Goal: Task Accomplishment & Management: Complete application form

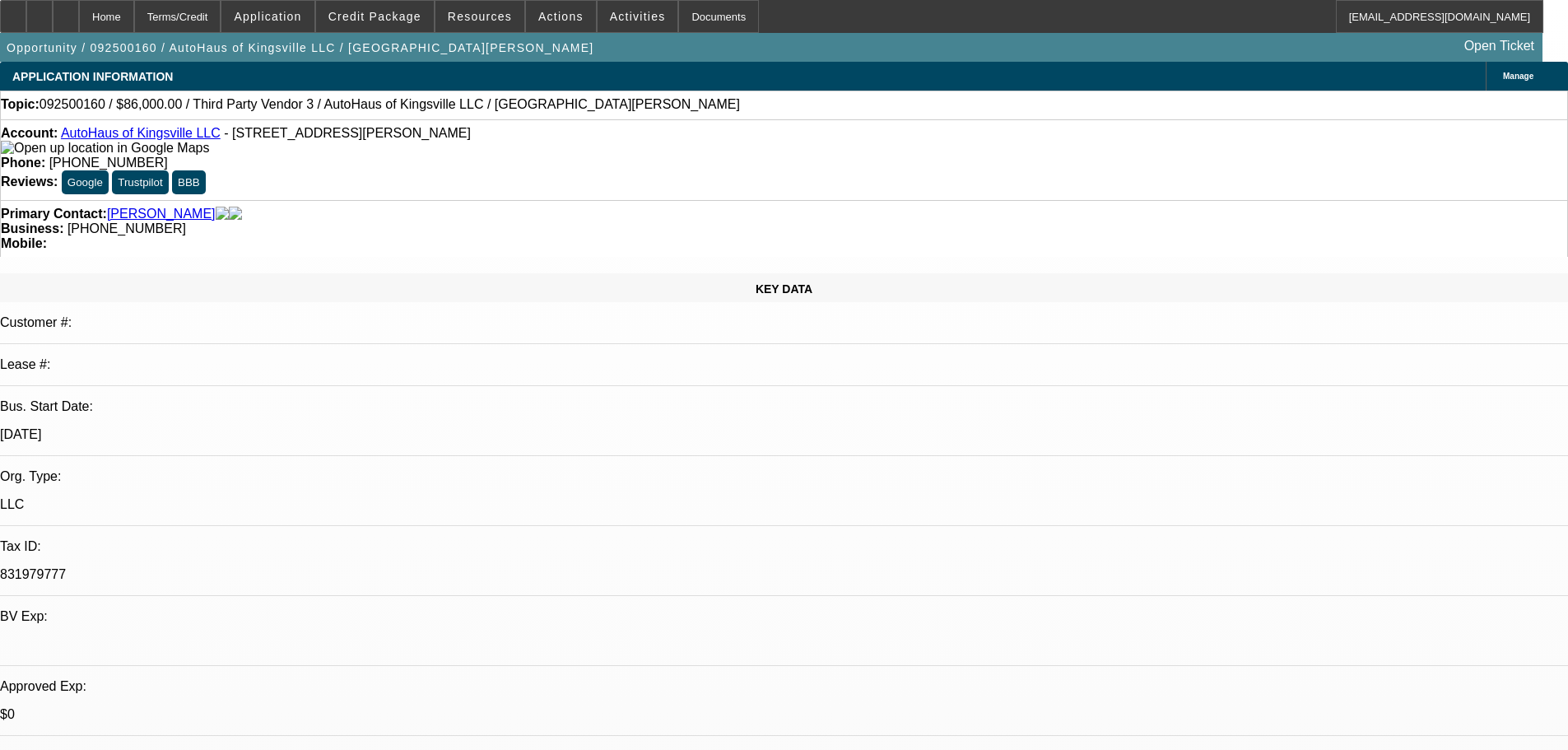
select select "0"
select select "2"
select select "0.1"
select select "4"
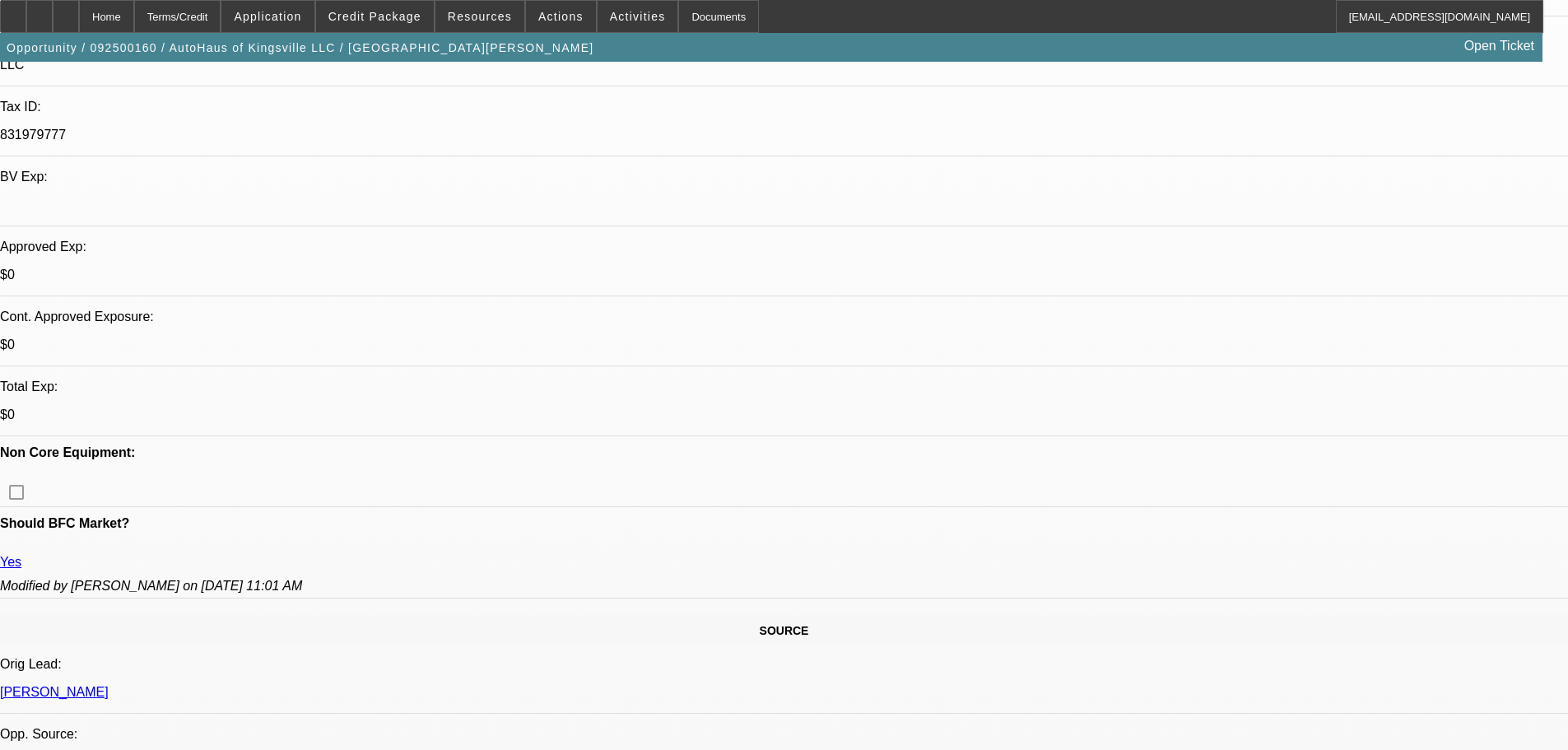
scroll to position [577, 0]
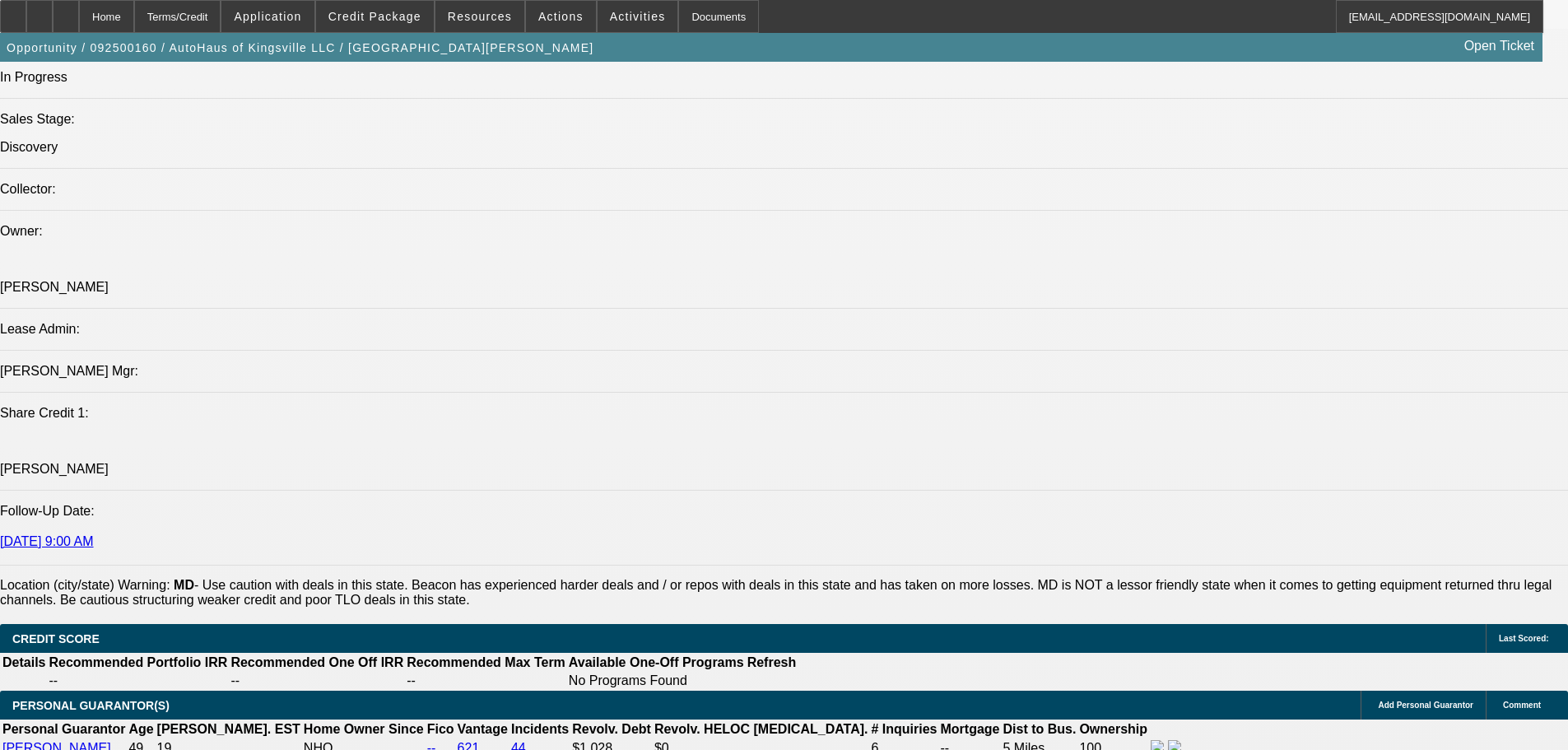
scroll to position [2057, 0]
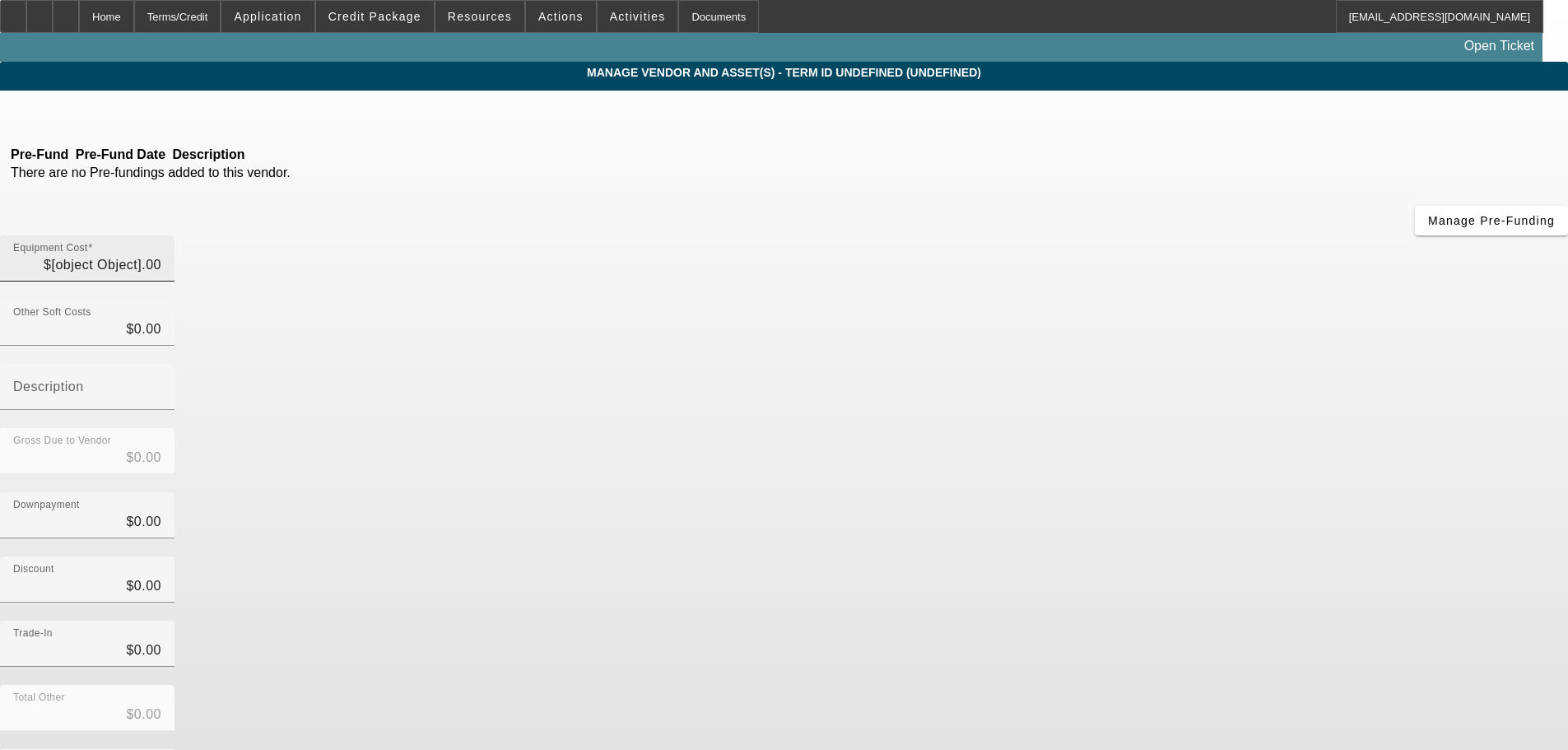
type input "$86,000.00"
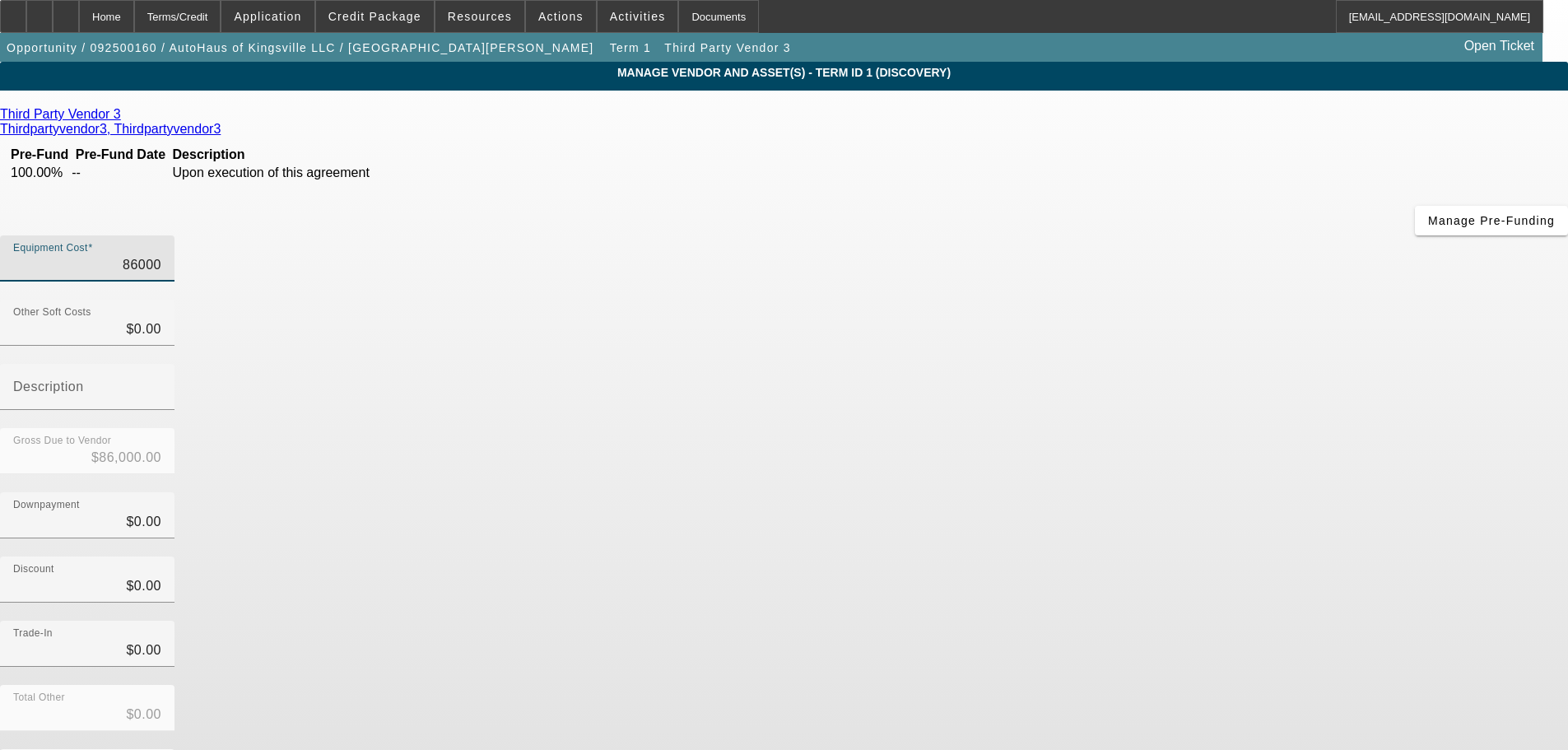
drag, startPoint x: 923, startPoint y: 138, endPoint x: 1065, endPoint y: 152, distance: 142.7
click at [1067, 236] on div "Equipment Cost 86000" at bounding box center [784, 267] width 1568 height 64
type input "1"
type input "$1.00"
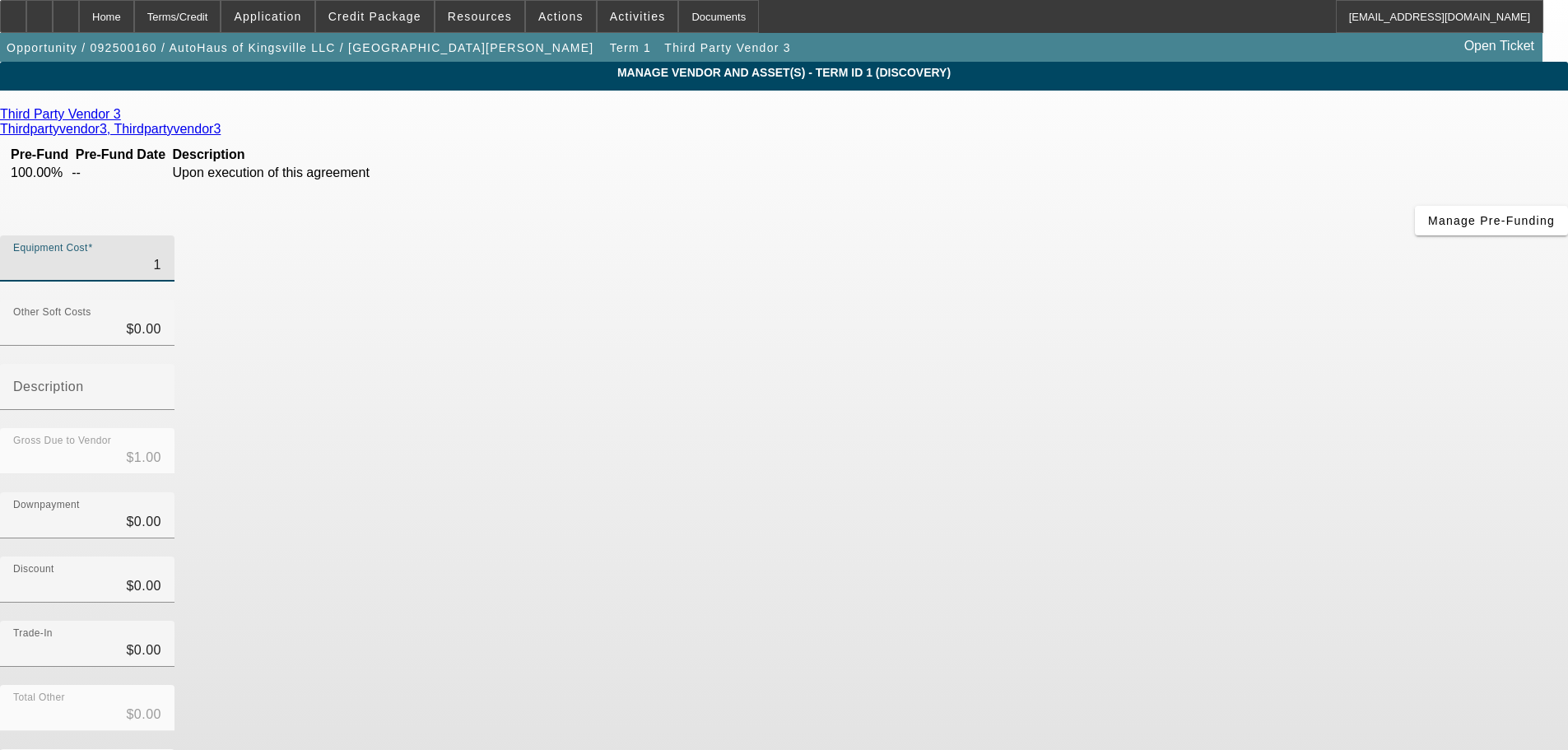
type input "10"
type input "$10.00"
type input "100"
type input "$100.00"
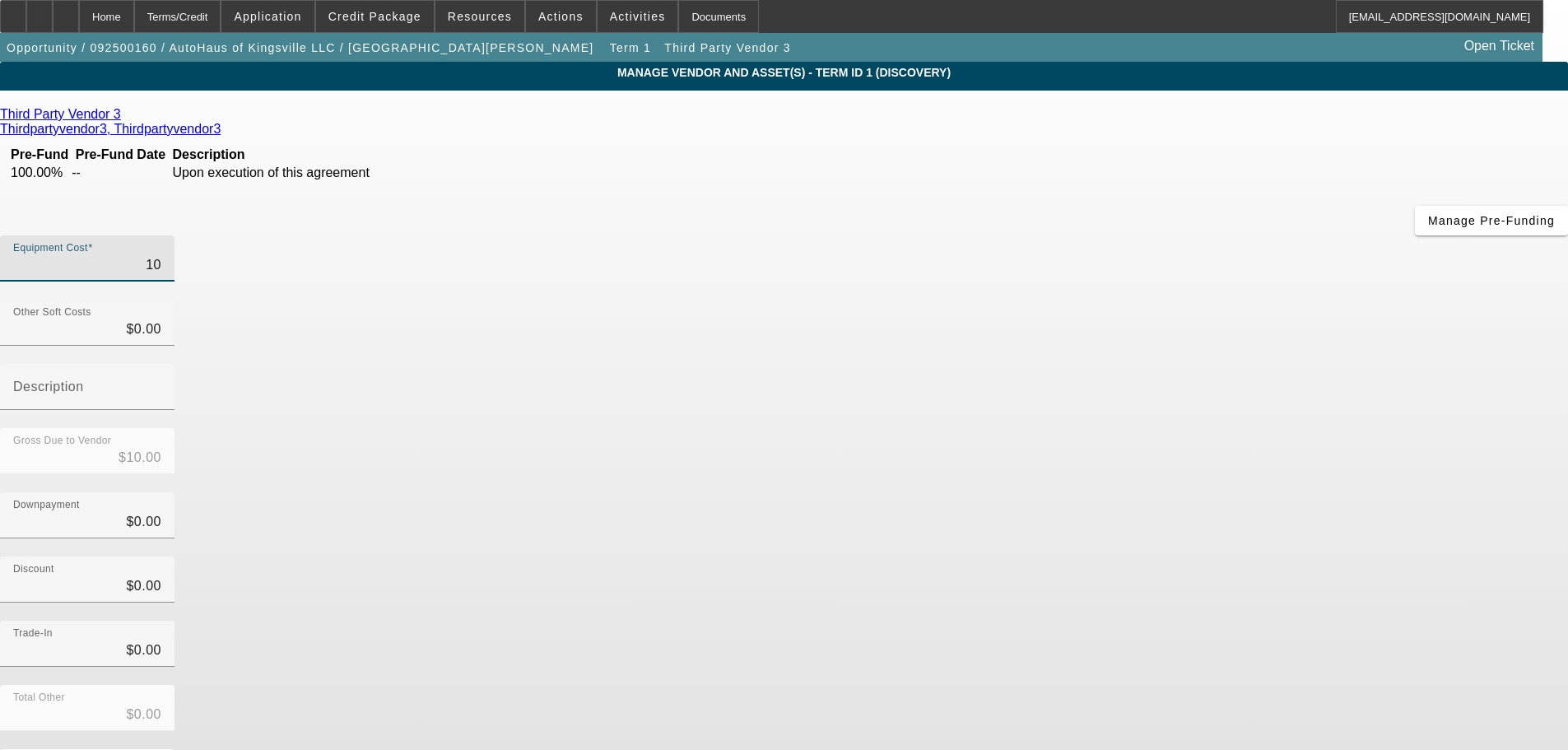
type input "$100.00"
type input "1000"
type input "$1,000.00"
type input "10000"
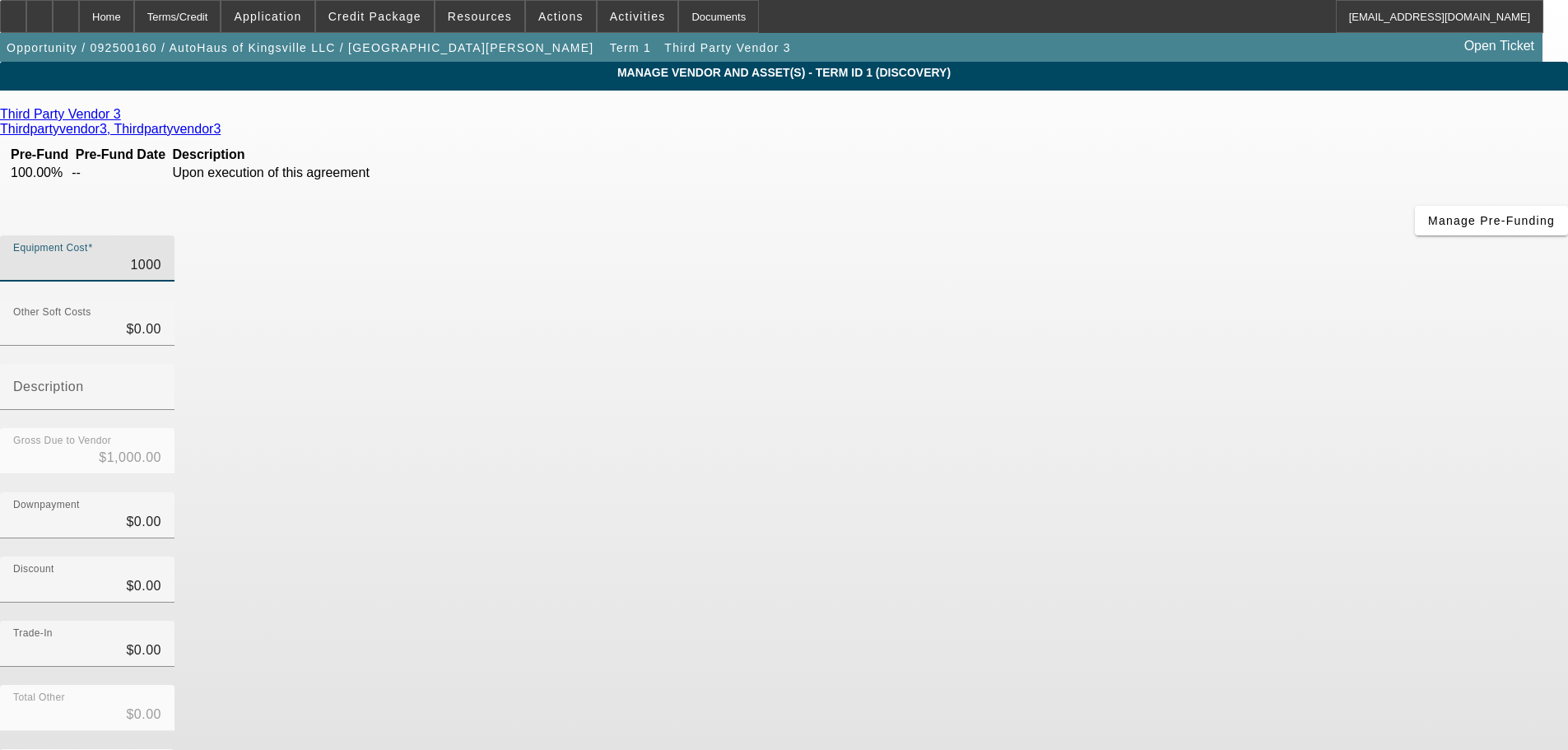
type input "$10,000.00"
type input "100000"
type input "$100,000.00"
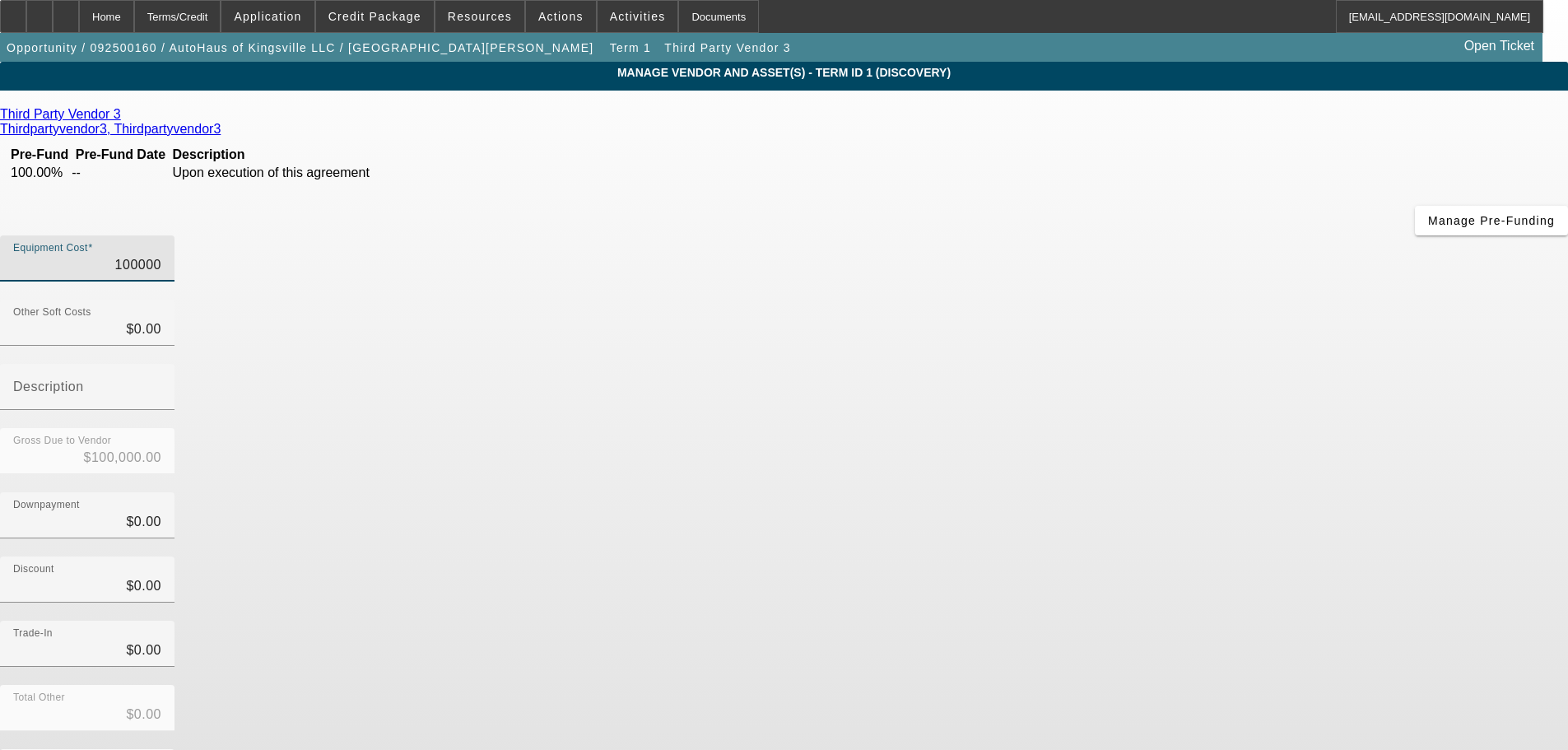
type input "$100,000.00"
drag, startPoint x: 1148, startPoint y: 308, endPoint x: 1147, endPoint y: 612, distance: 304.0
click at [1148, 492] on div "Downpayment $0.00" at bounding box center [784, 524] width 1568 height 64
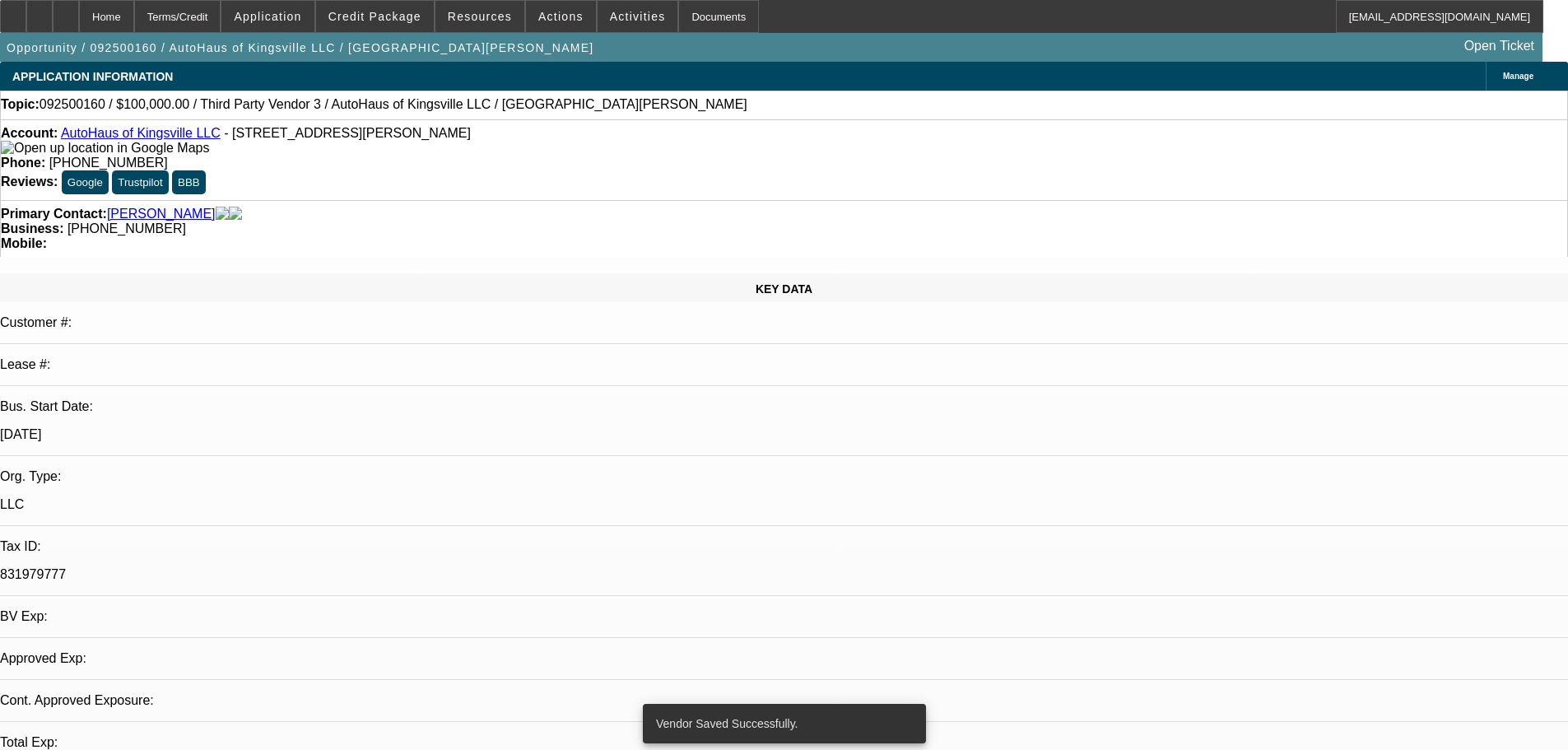
select select "0"
select select "2"
select select "0.1"
select select "4"
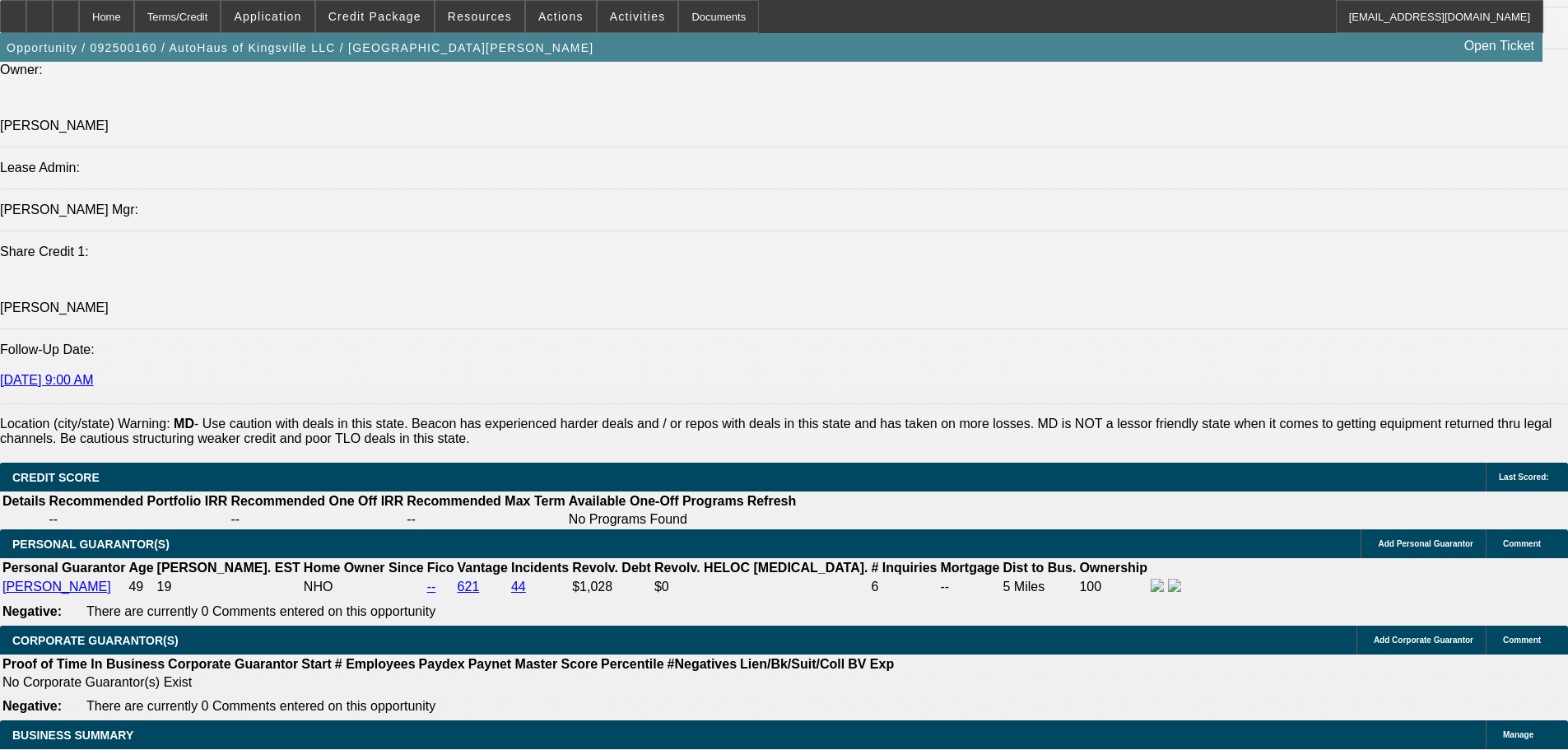
scroll to position [2057, 0]
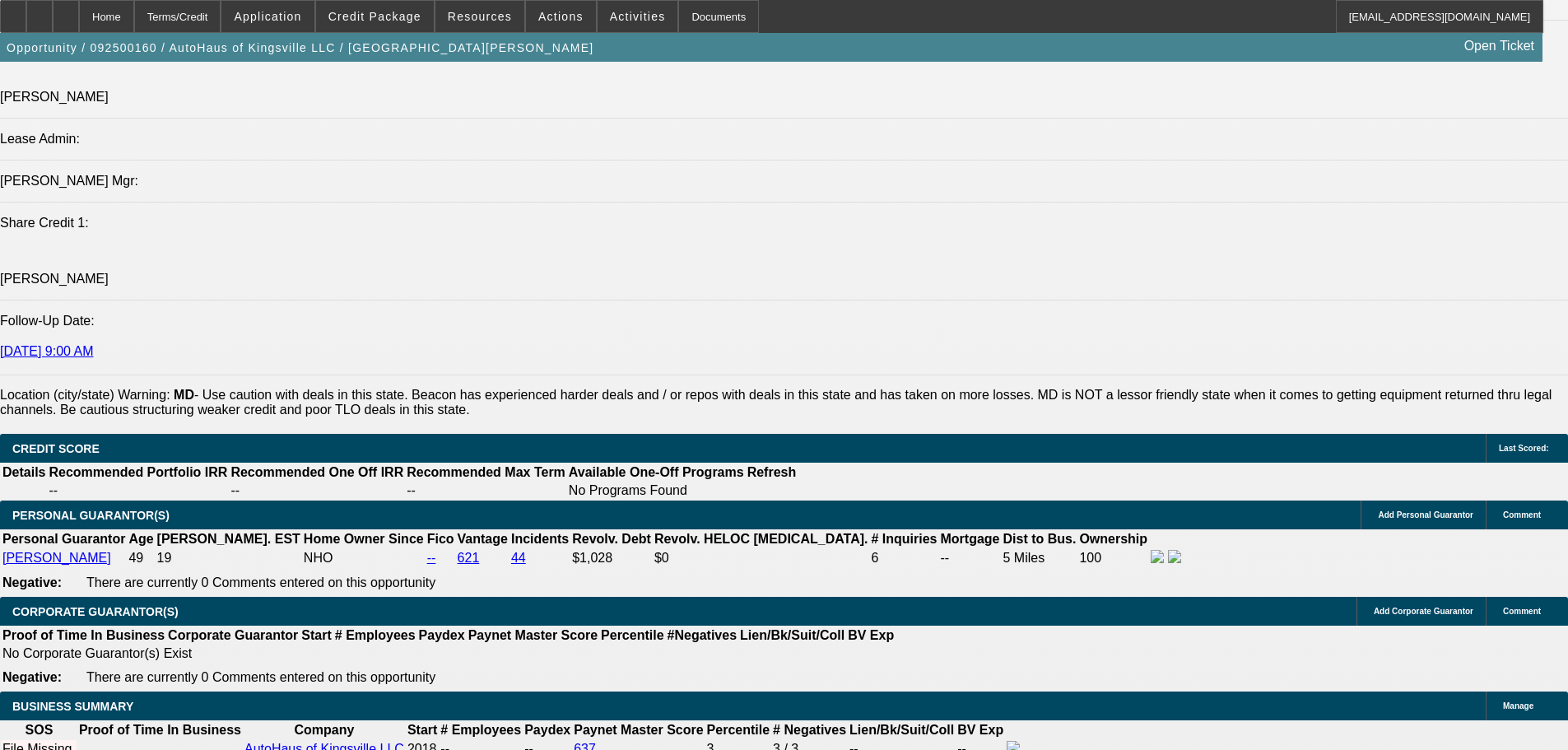
type input "$0.00"
type input "72"
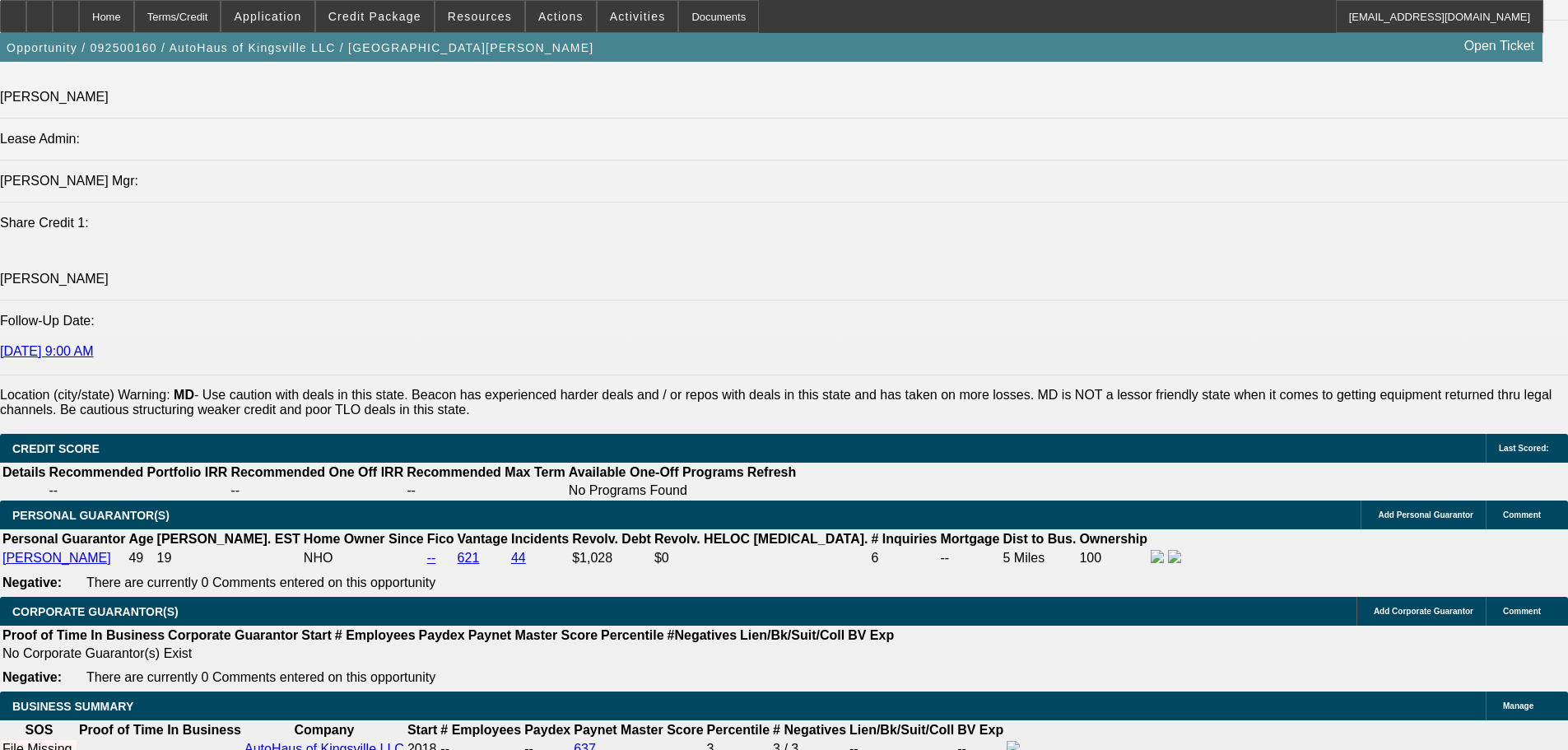
type input "12"
type input "$2,863.10"
type input "$1,431.55"
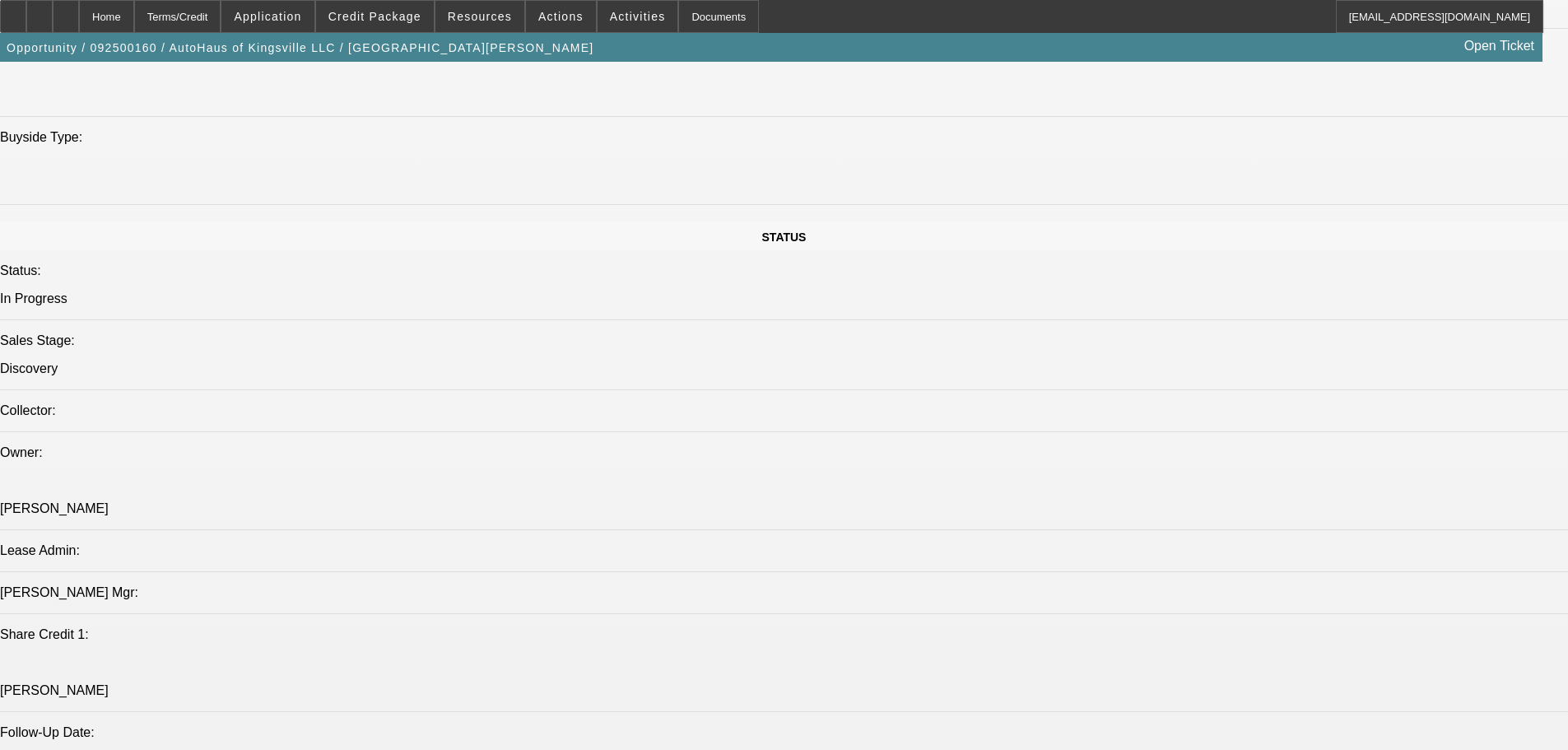
type input "$3,910.04"
type input "$1,955.02"
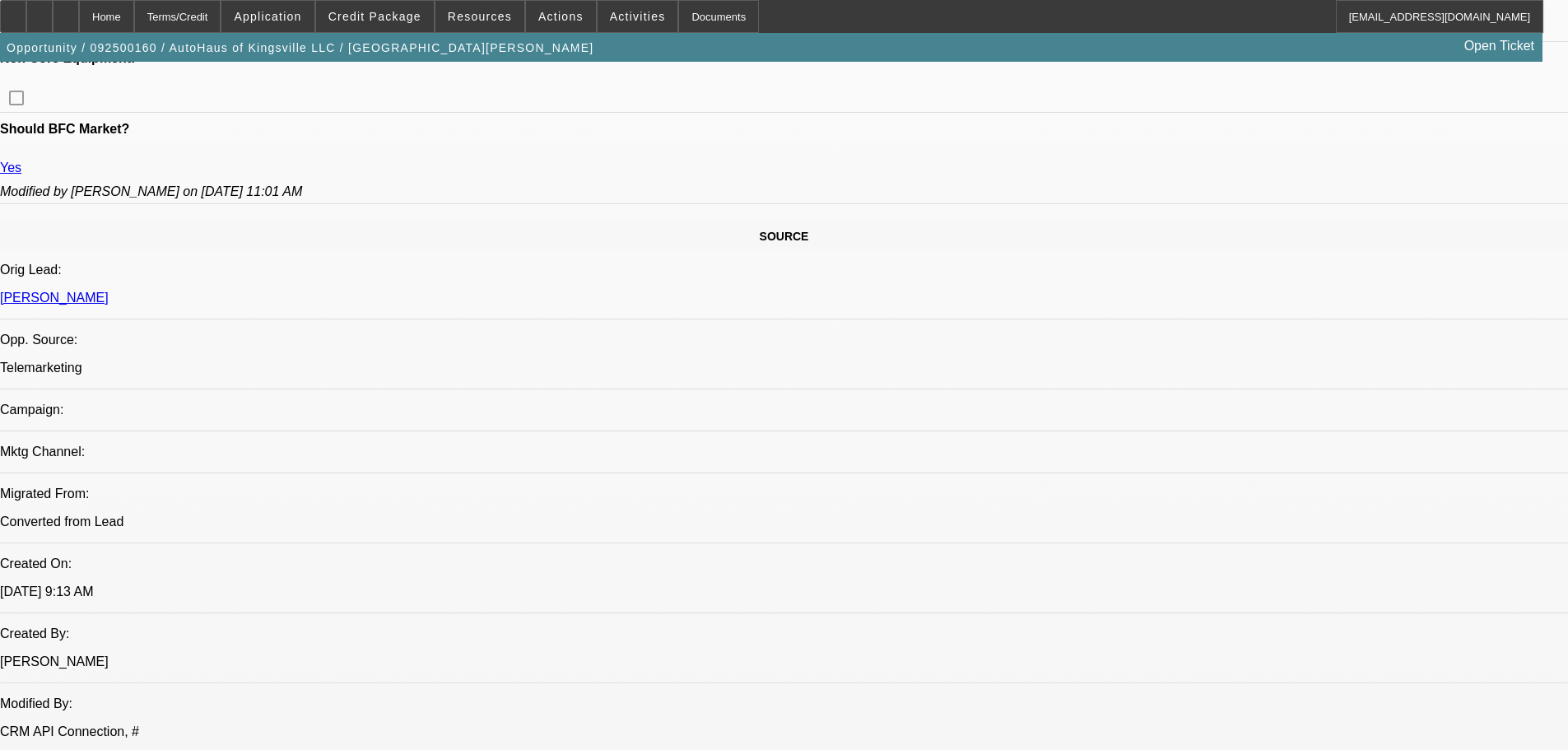
scroll to position [823, 0]
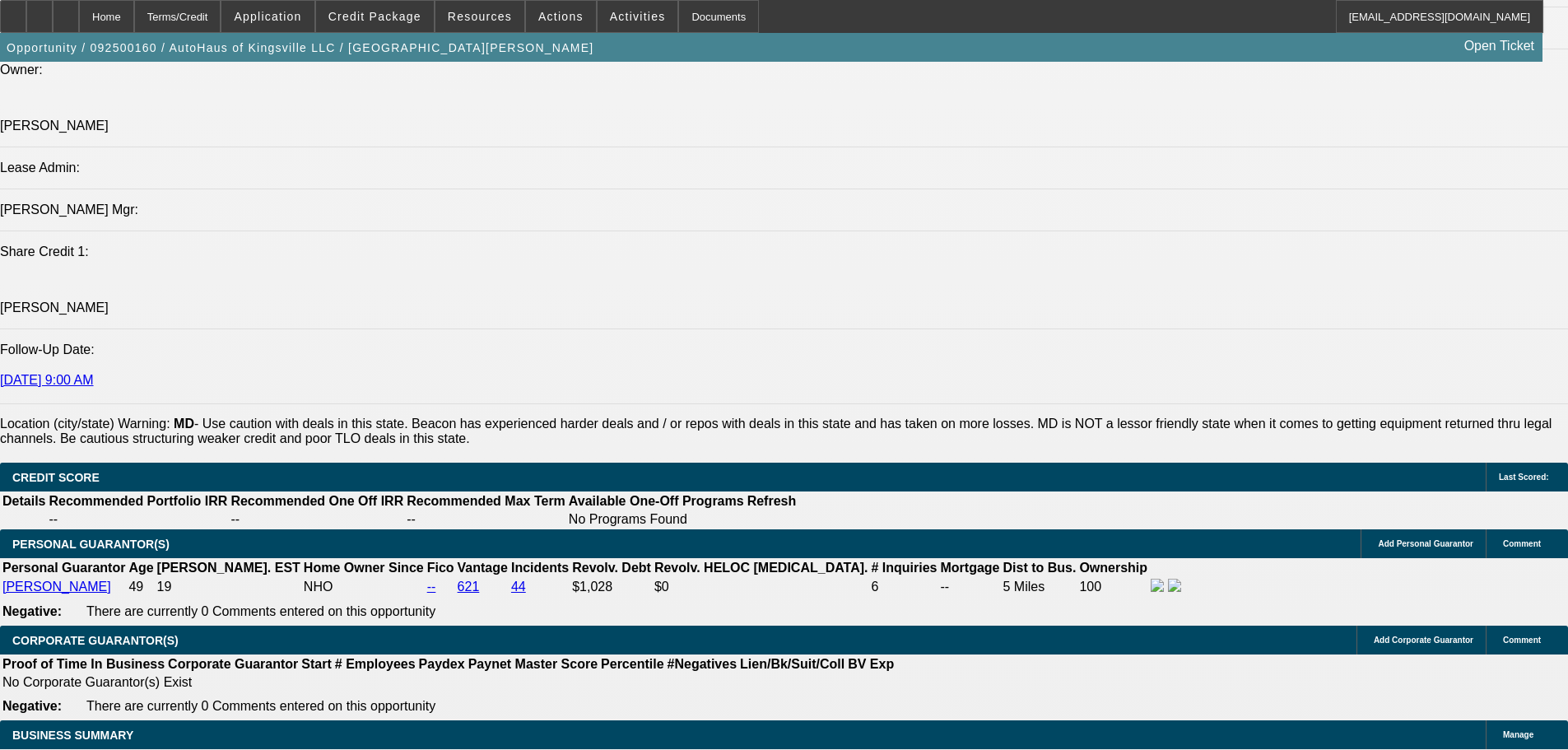
scroll to position [2057, 0]
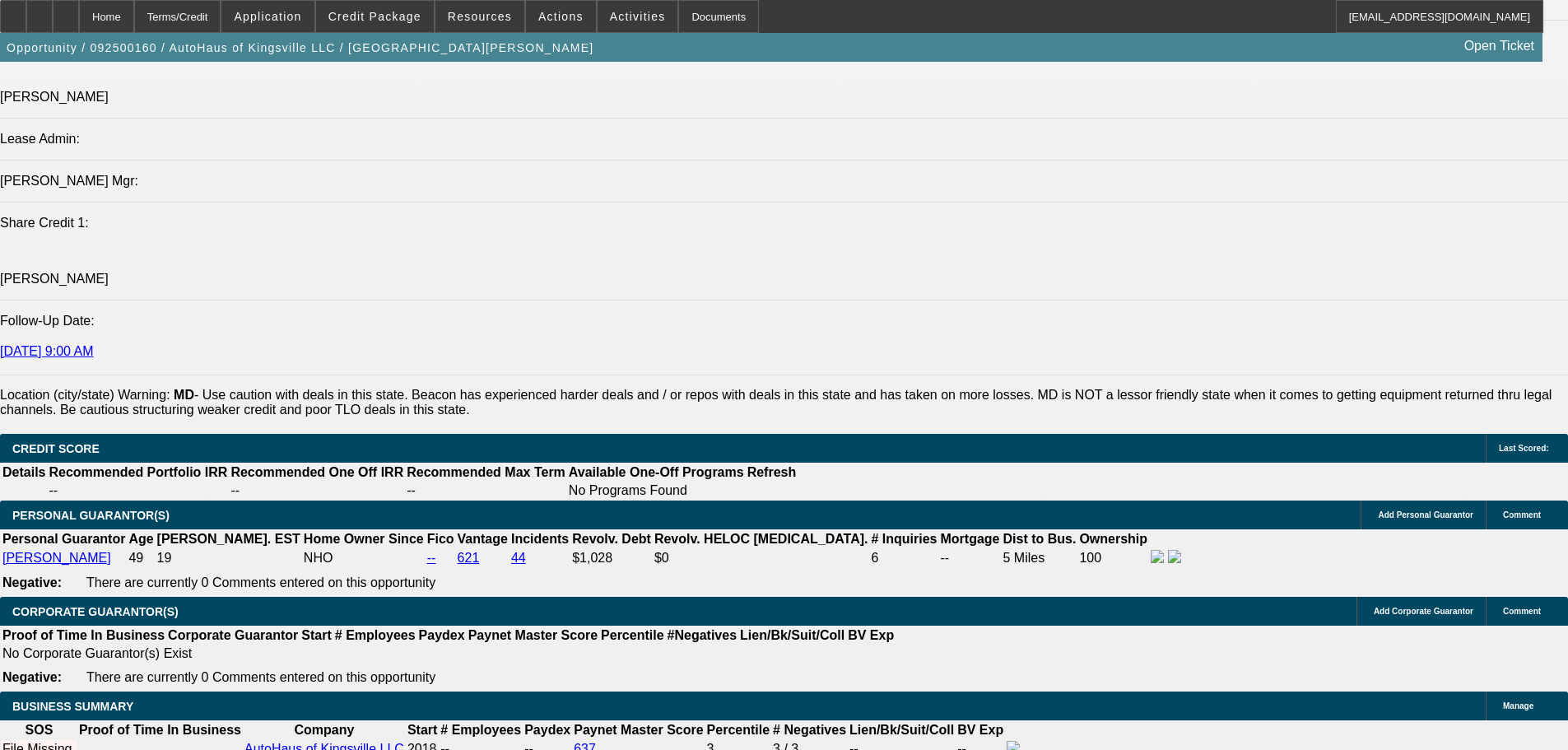
drag, startPoint x: 361, startPoint y: 542, endPoint x: 394, endPoint y: 546, distance: 33.2
type input "1"
type input "$2,863.10"
type input "$1,431.55"
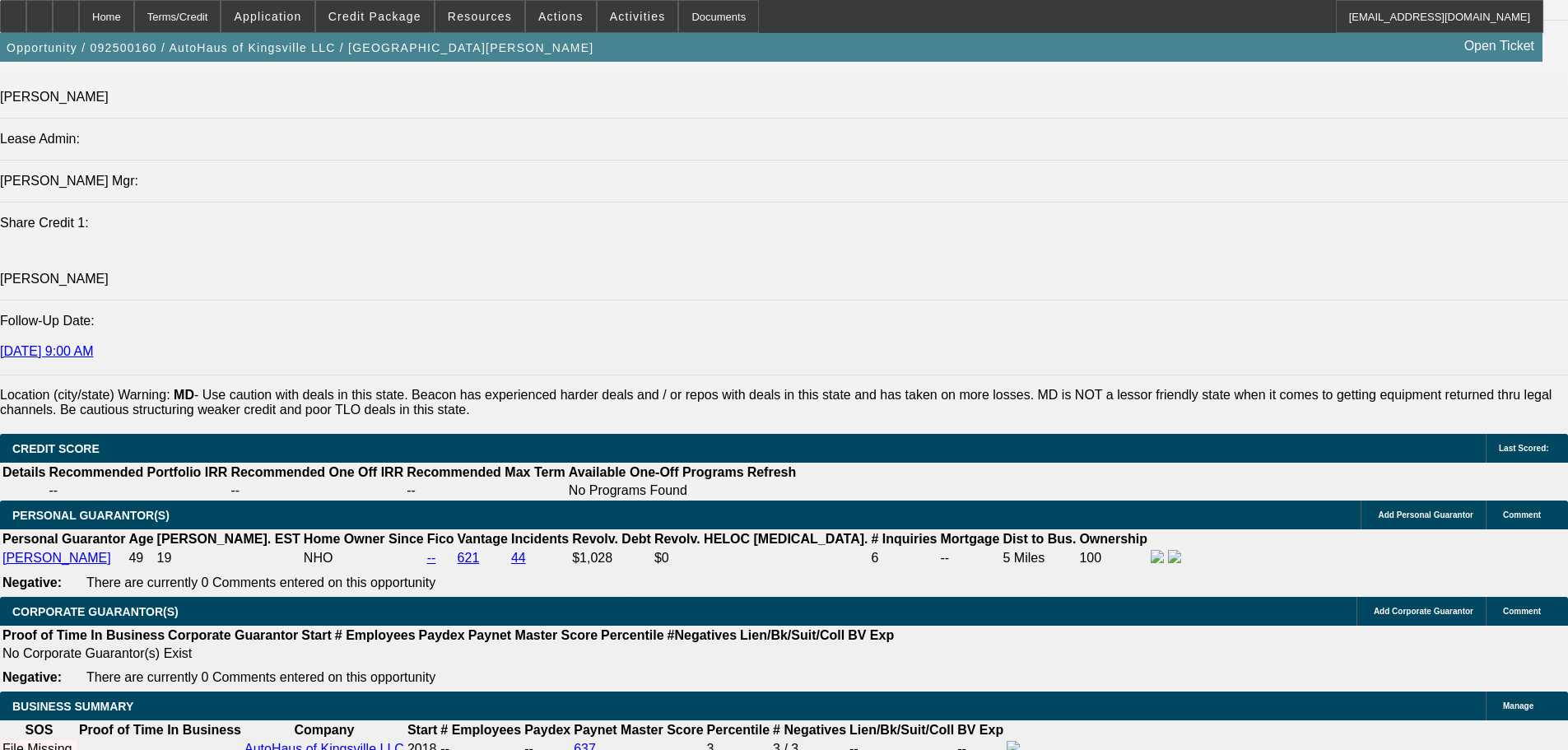
type input "14"
type input "$4,121.14"
type input "$2,060.57"
type input "14"
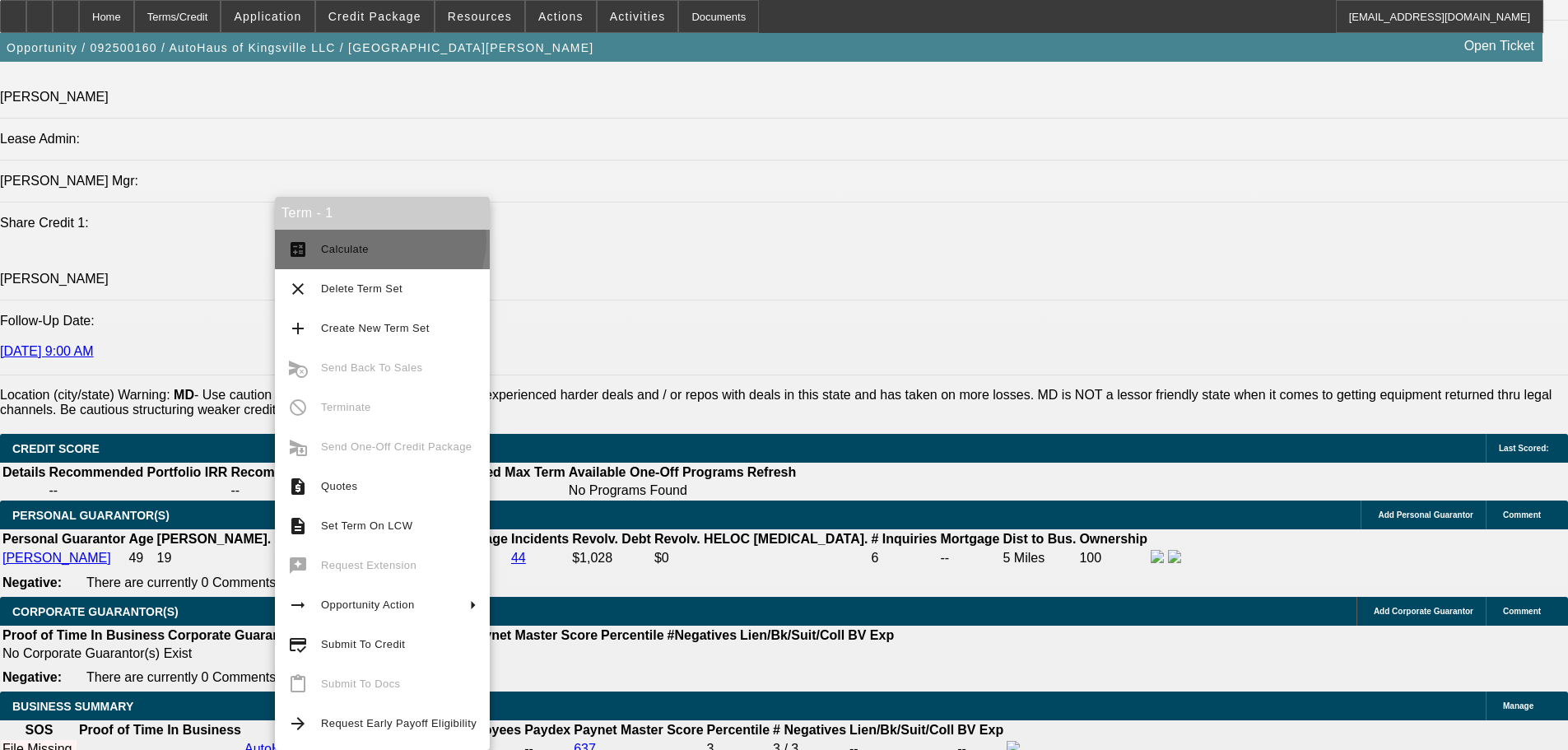
click at [379, 238] on button "calculate Calculate" at bounding box center [382, 249] width 215 height 39
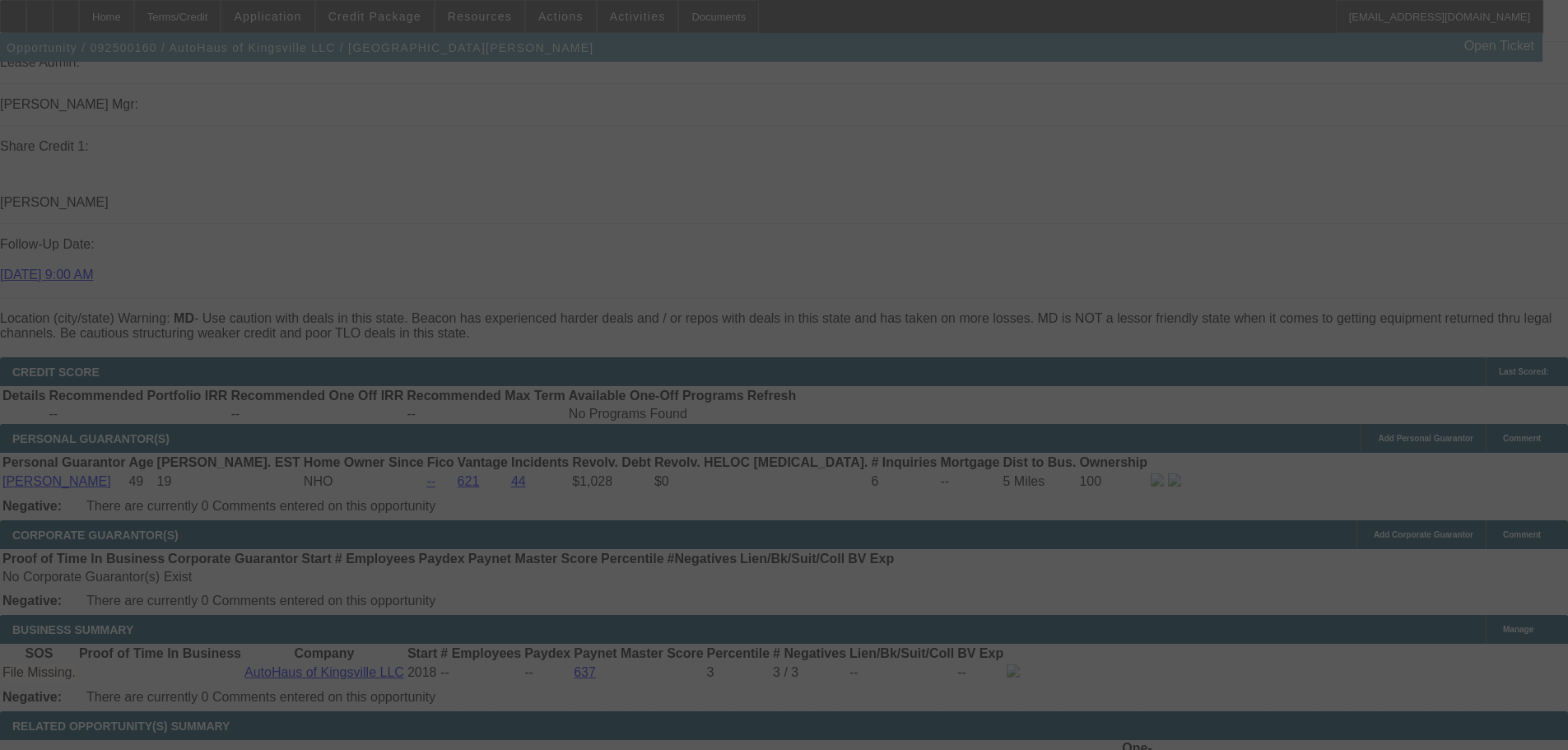
scroll to position [2222, 0]
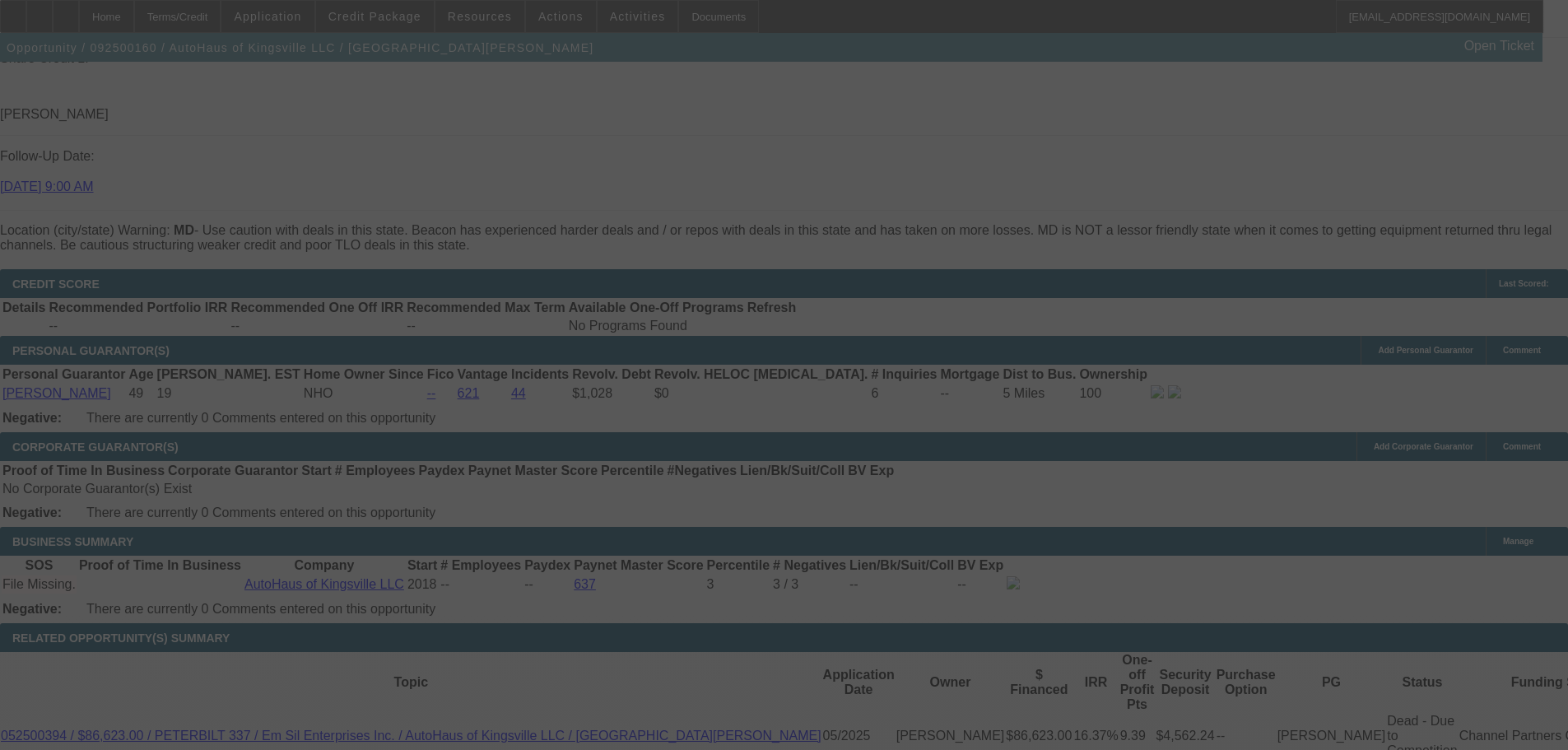
select select "0"
select select "2"
select select "0.1"
select select "4"
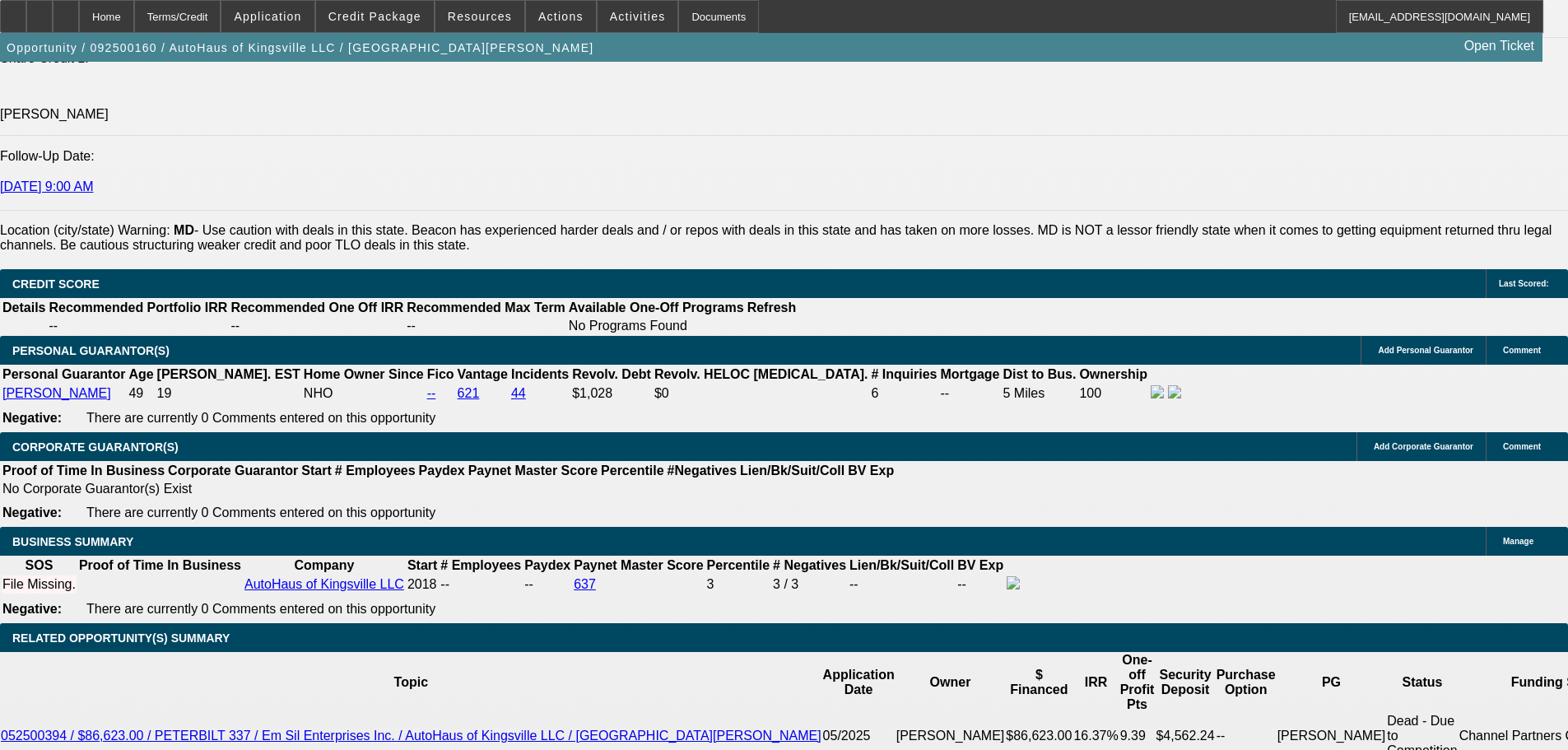
drag, startPoint x: 243, startPoint y: 386, endPoint x: 330, endPoint y: 388, distance: 87.0
type input "$2,060.57"
drag, startPoint x: 321, startPoint y: 383, endPoint x: 407, endPoint y: 383, distance: 86.0
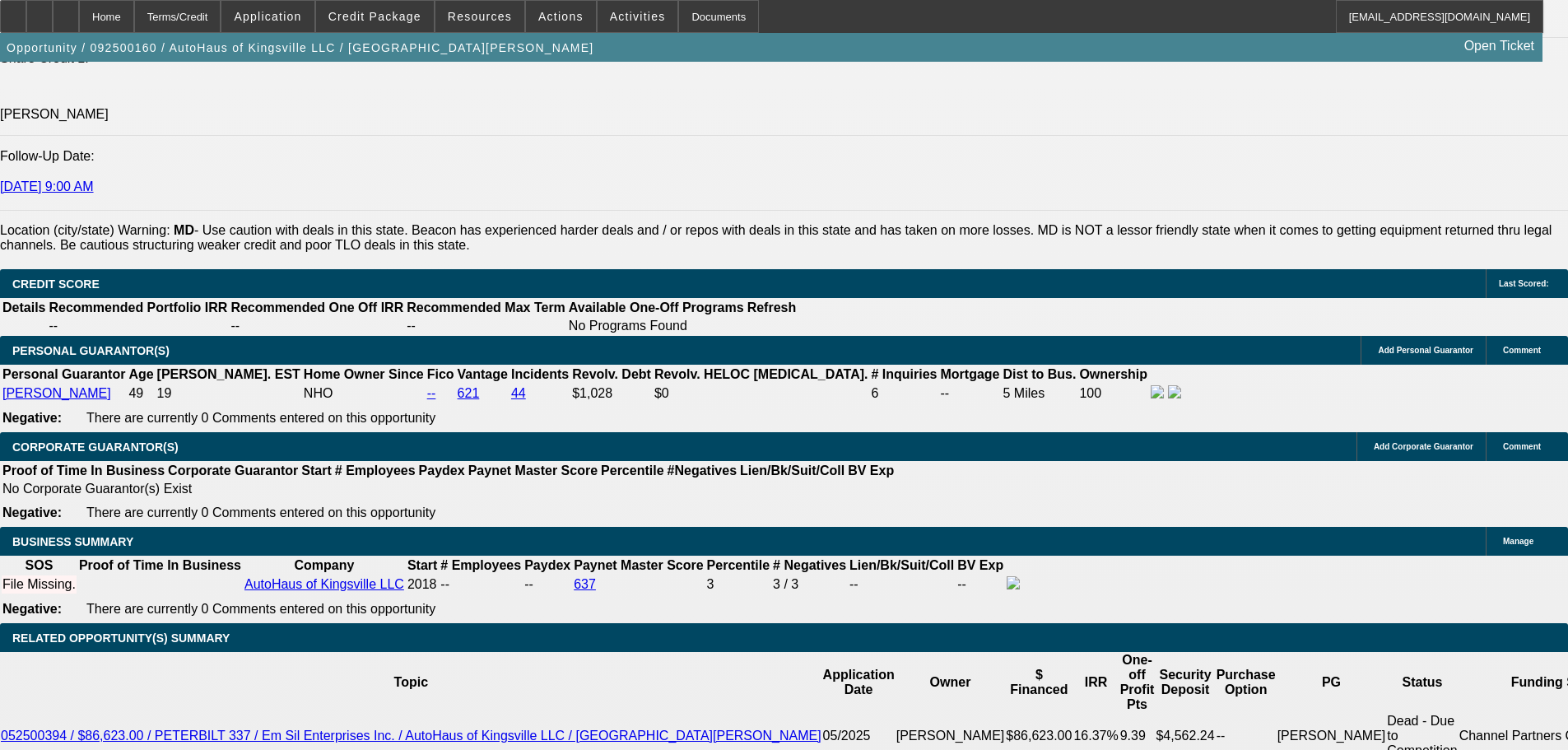
type input "UNKNOWN"
type input "6"
type input "$34,707.60"
type input "$17,353.80"
type input "60"
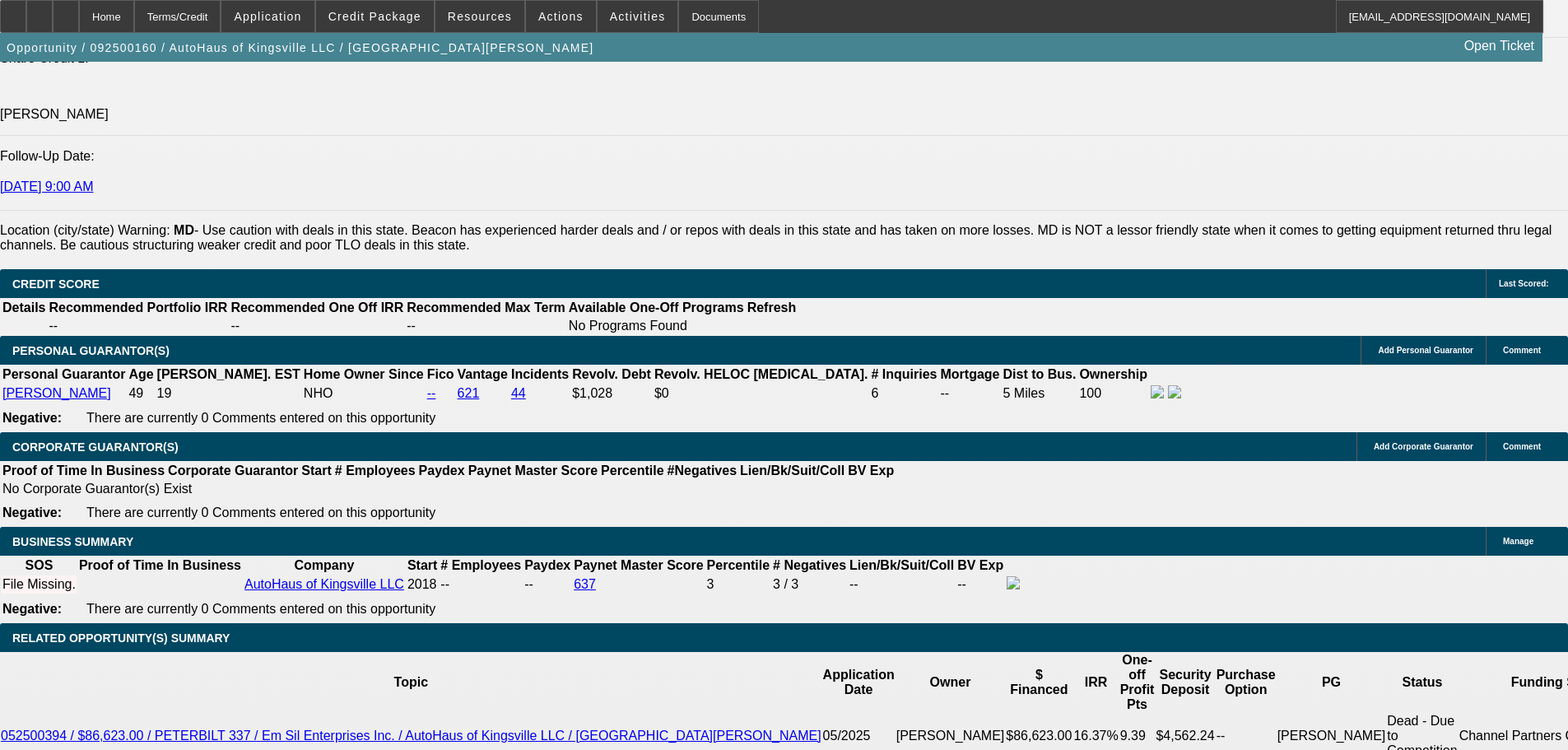
type input "$4,653.66"
type input "$2,326.83"
type input "60"
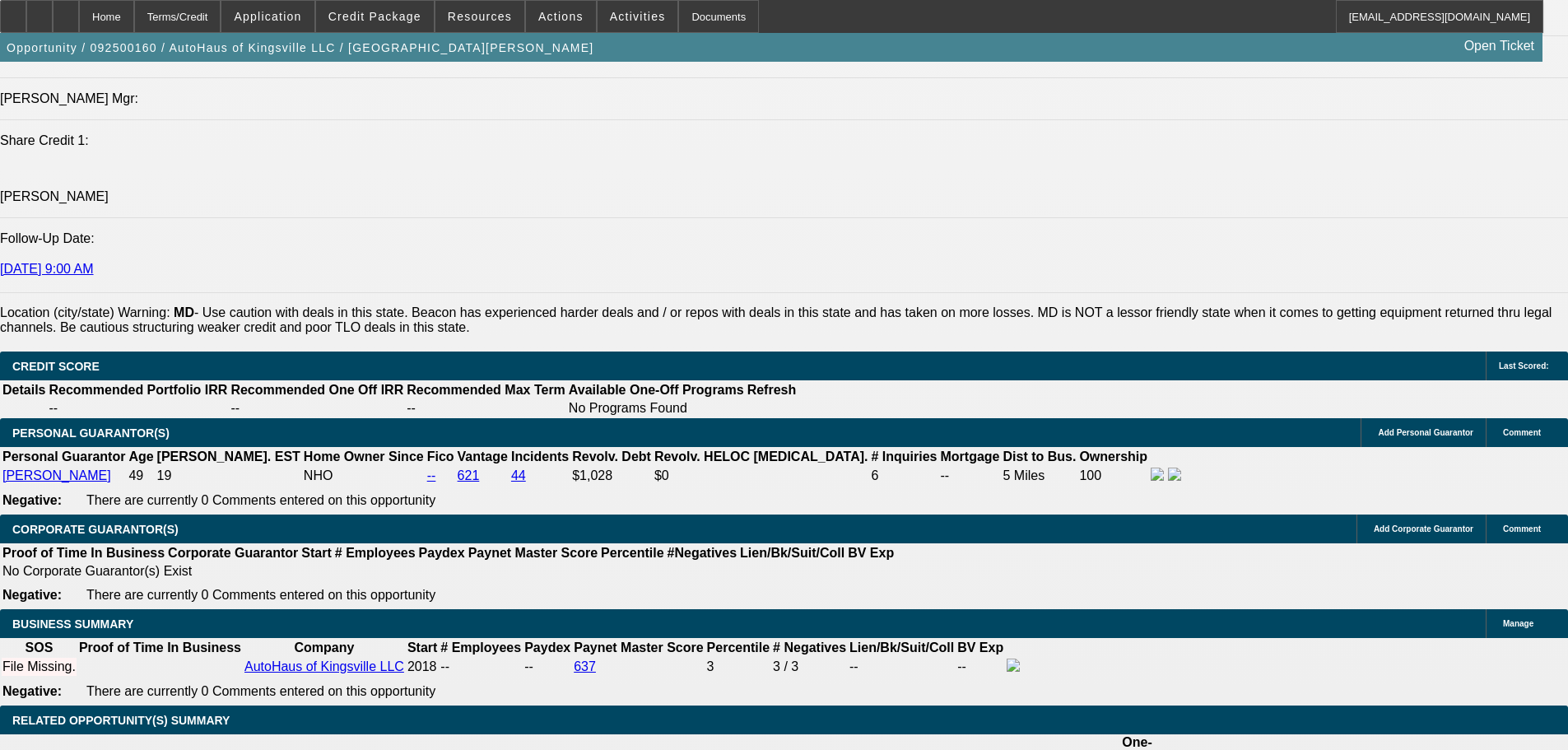
scroll to position [2057, 0]
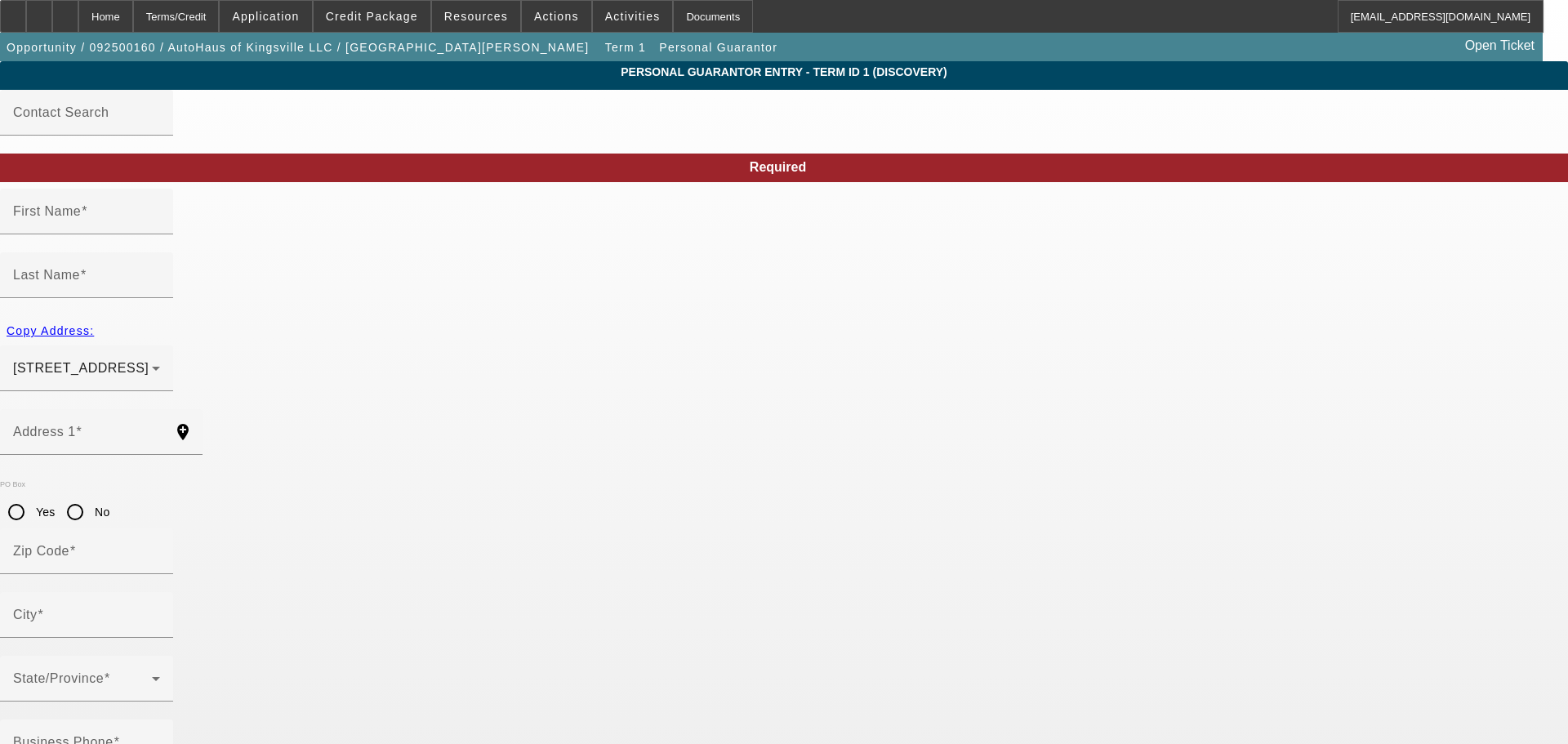
type input "David"
type input "Schouster"
type input "2110 Hampshire Drive"
radio input "true"
type input "21047"
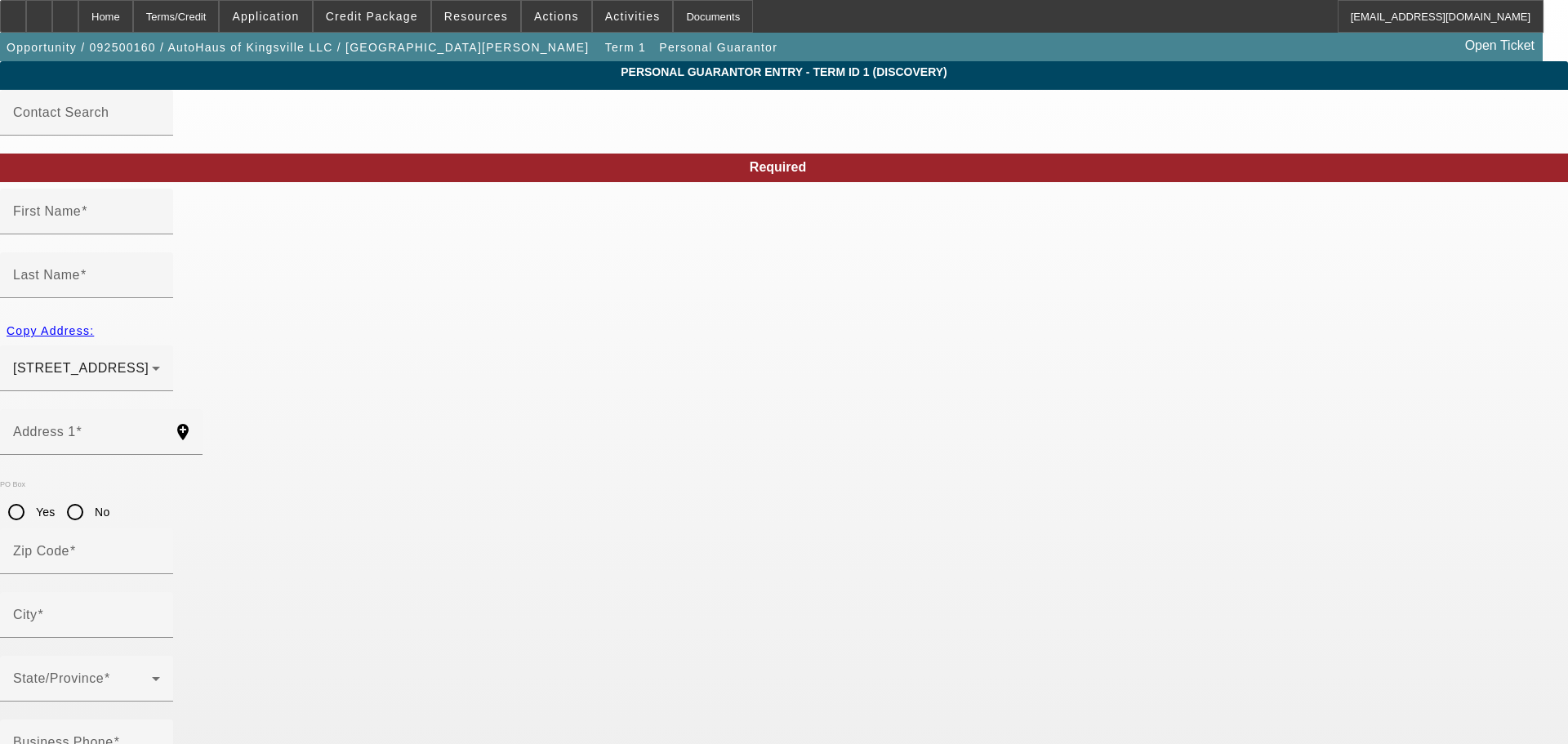
type input "Fallston"
type input "(443) 865-3818"
type input "100"
type input "218-90-8153"
type input "eastsidevw@gmail.com"
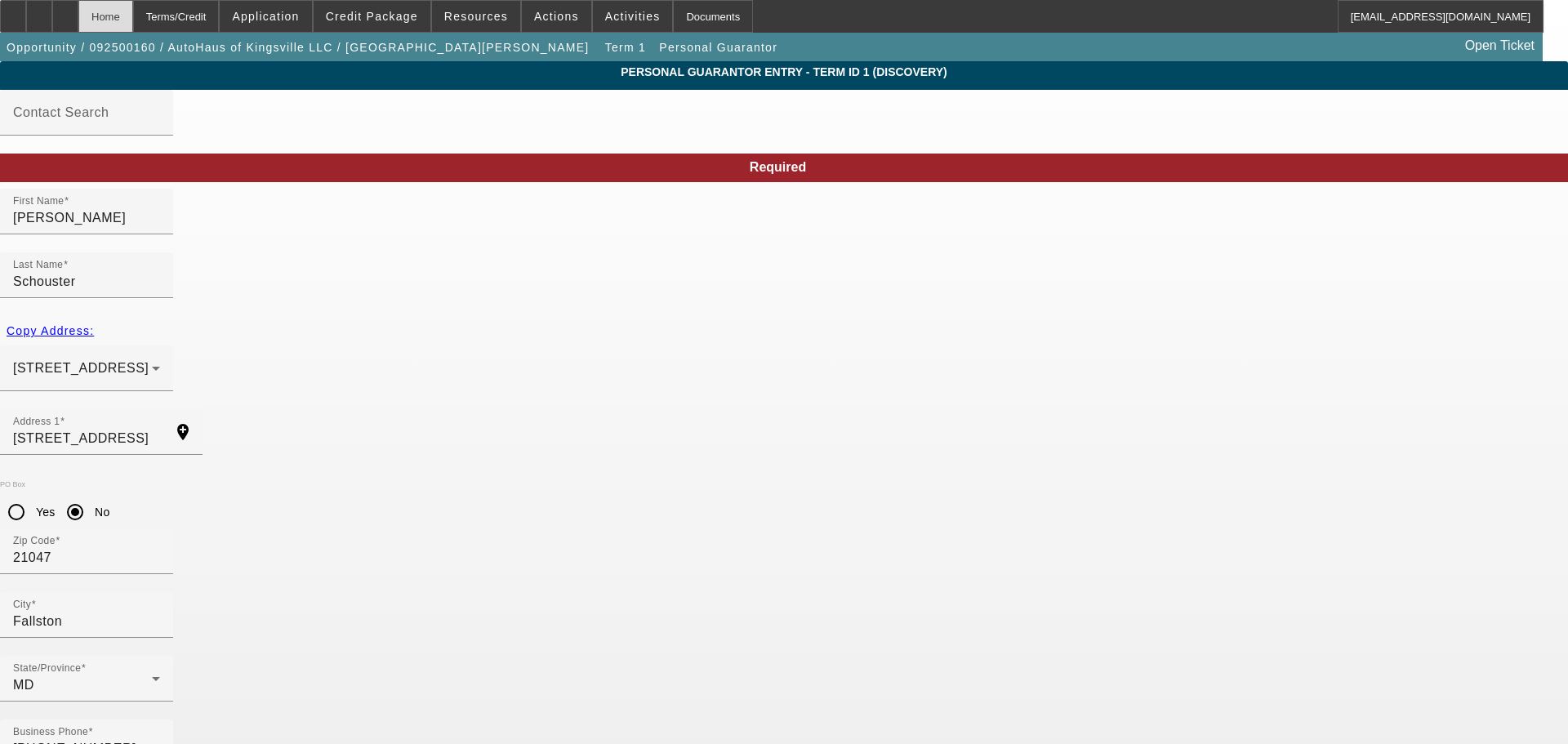
click at [133, 23] on div "Home" at bounding box center [105, 17] width 55 height 33
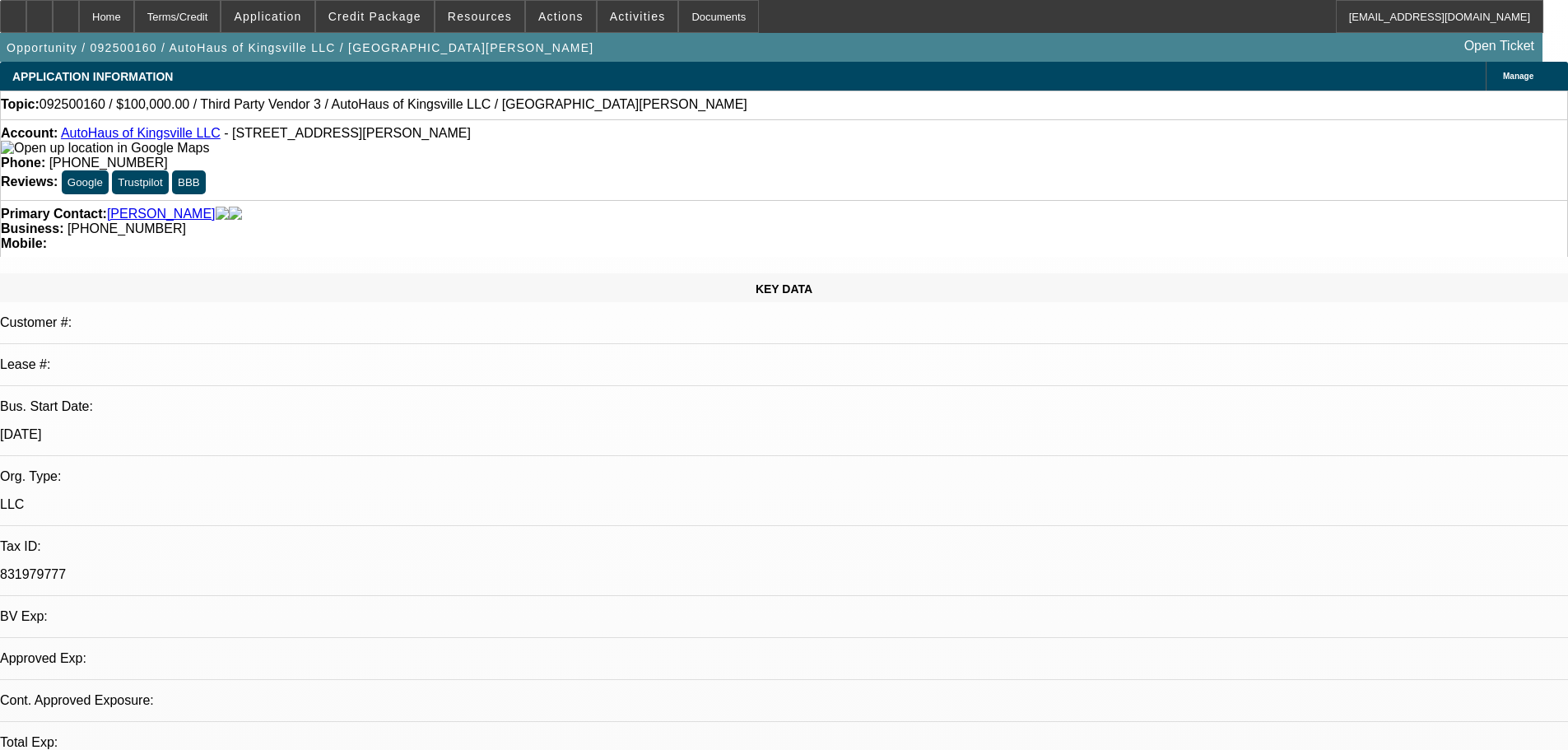
select select "0"
select select "2"
select select "0.1"
select select "4"
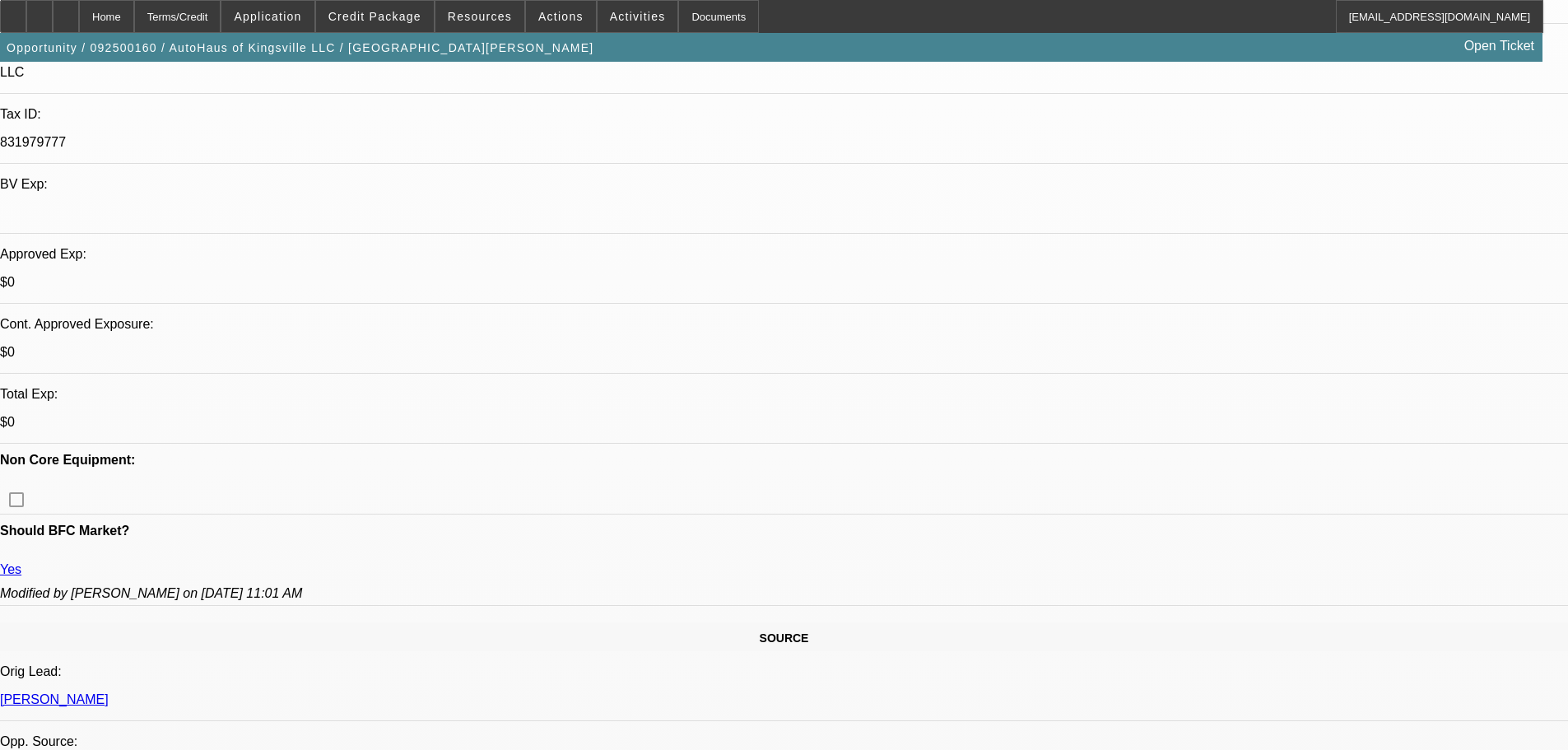
scroll to position [658, 0]
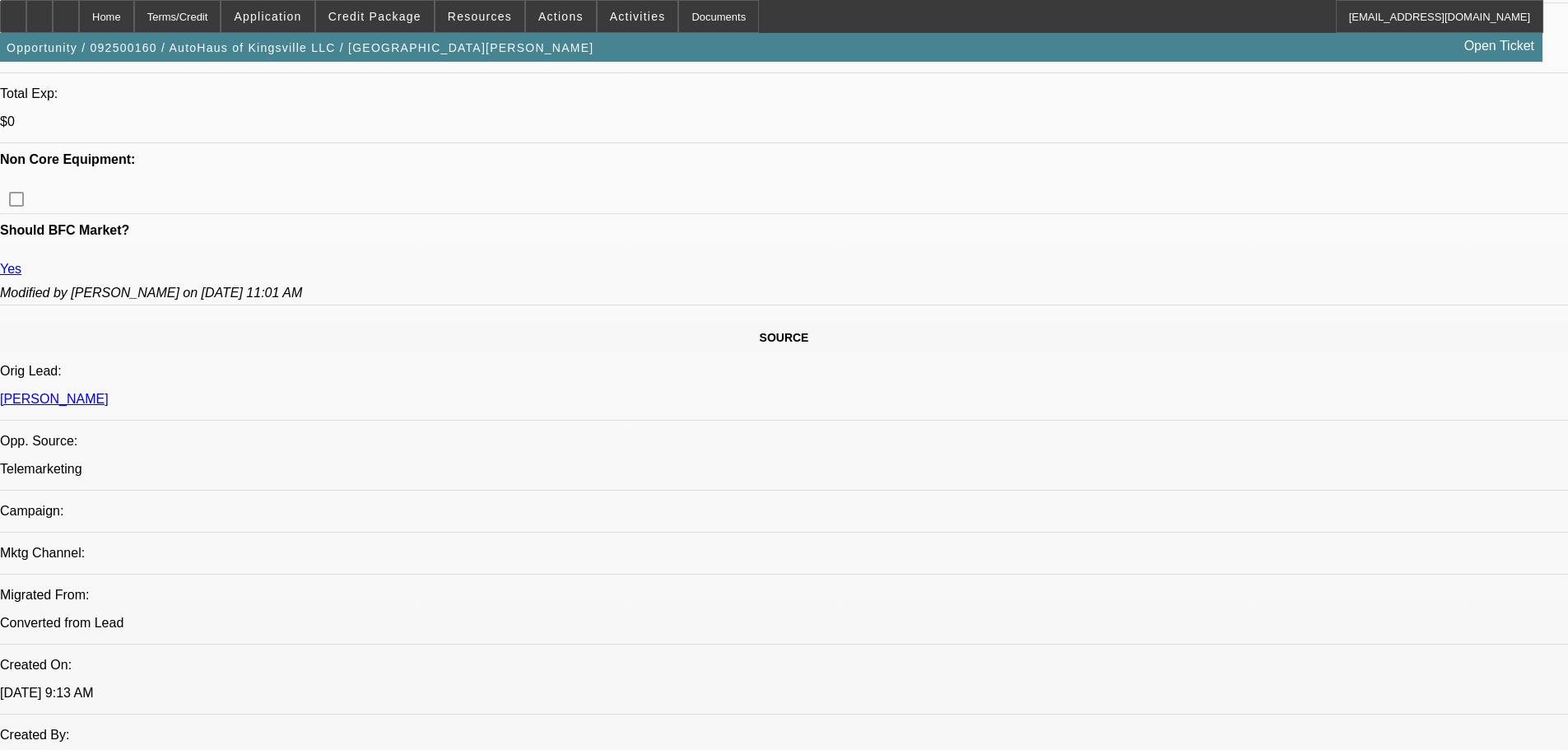
scroll to position [577, 0]
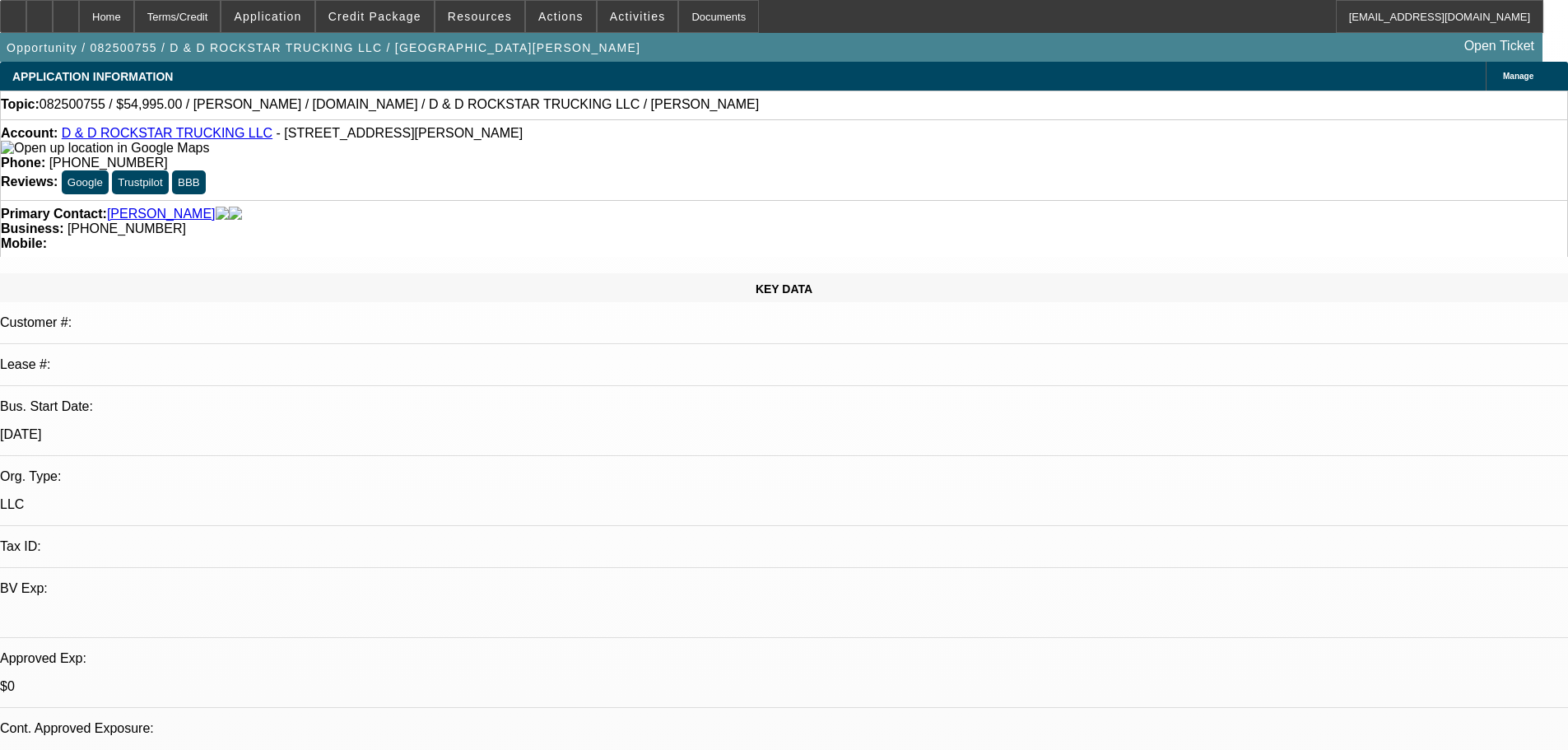
select select "0"
select select "2"
select select "0"
select select "6"
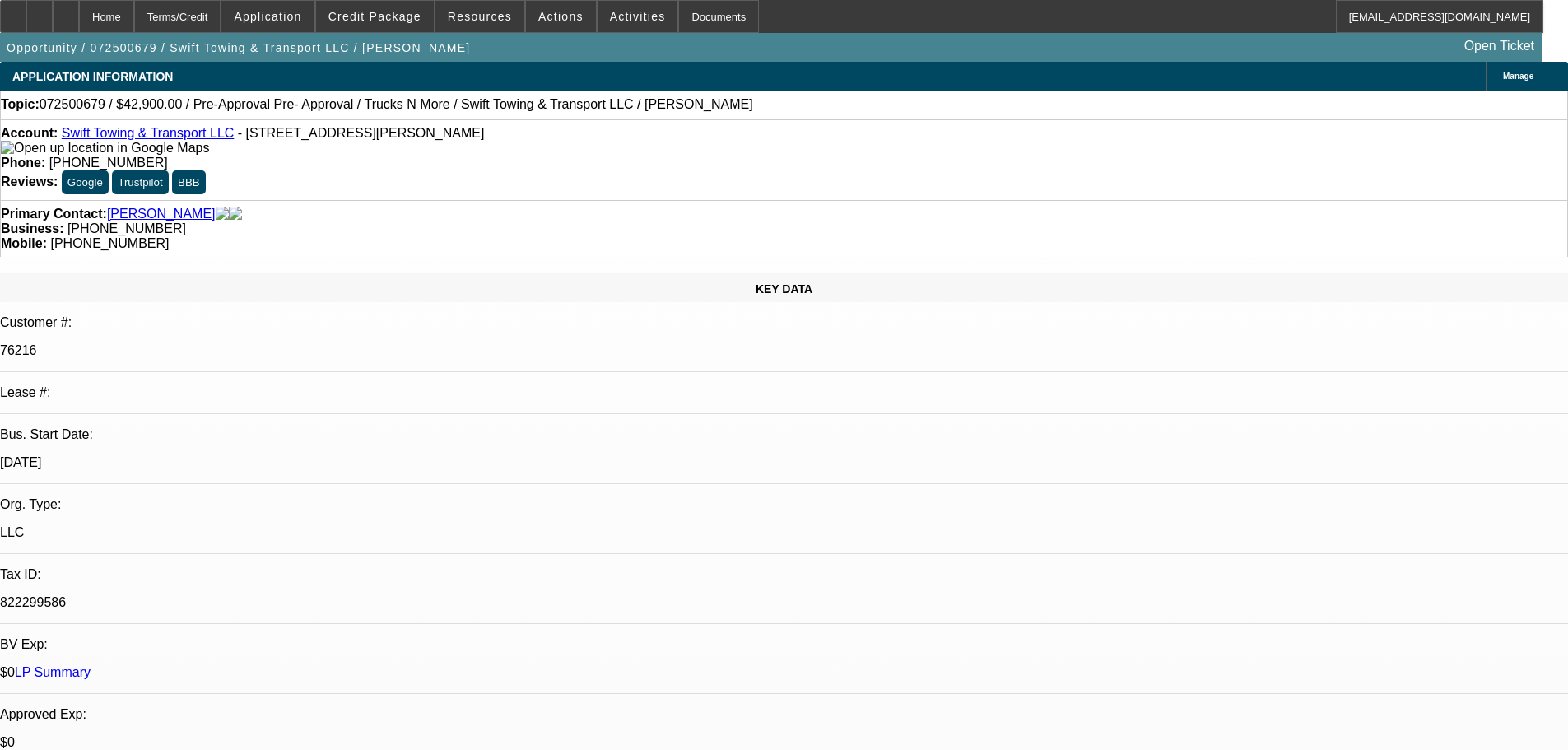
select select "0"
select select "2"
select select "0"
select select "6"
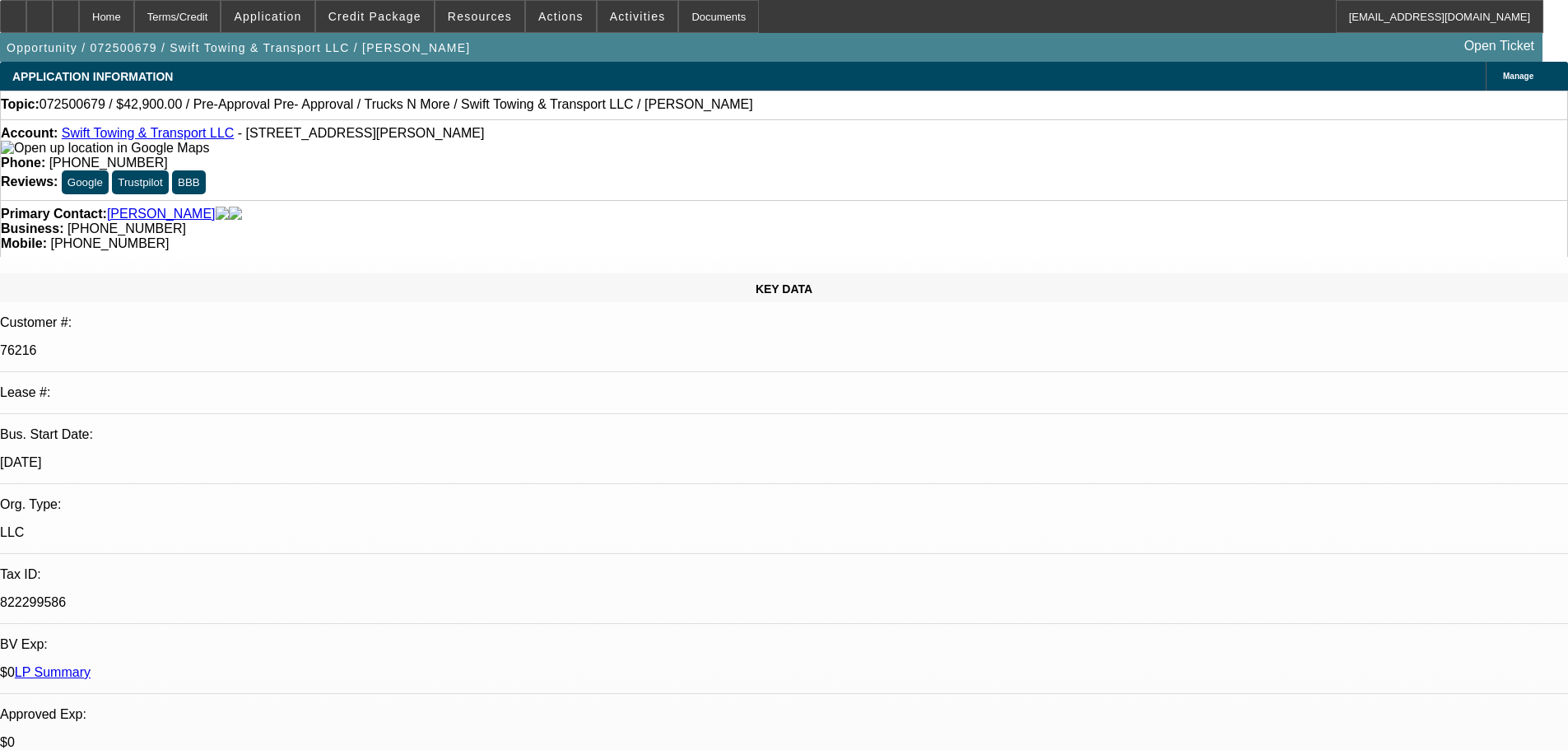
select select "0"
select select "2"
select select "0"
select select "6"
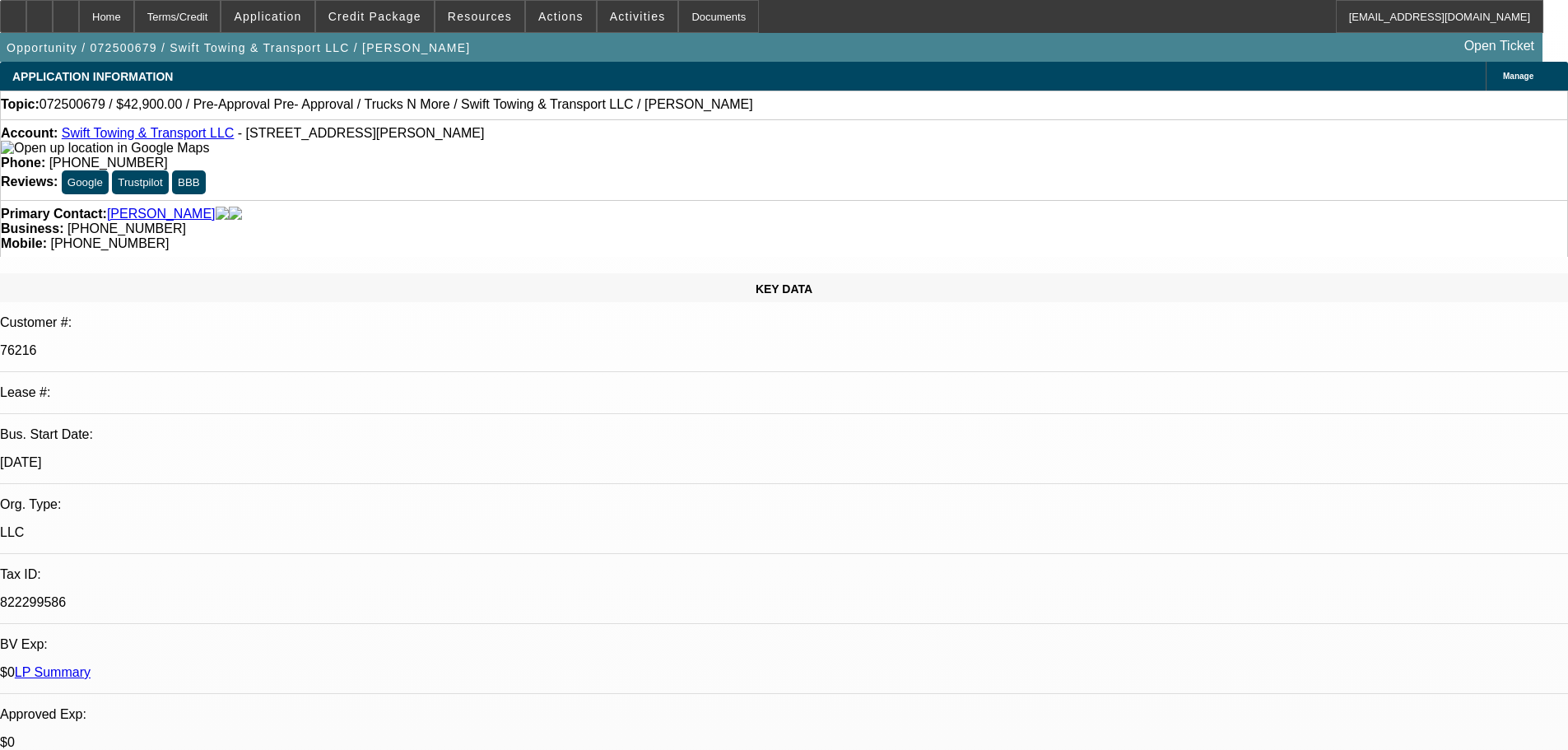
click at [139, 140] on link "Swift Towing & Transport LLC" at bounding box center [147, 133] width 173 height 14
select select "0"
select select "2"
select select "0.1"
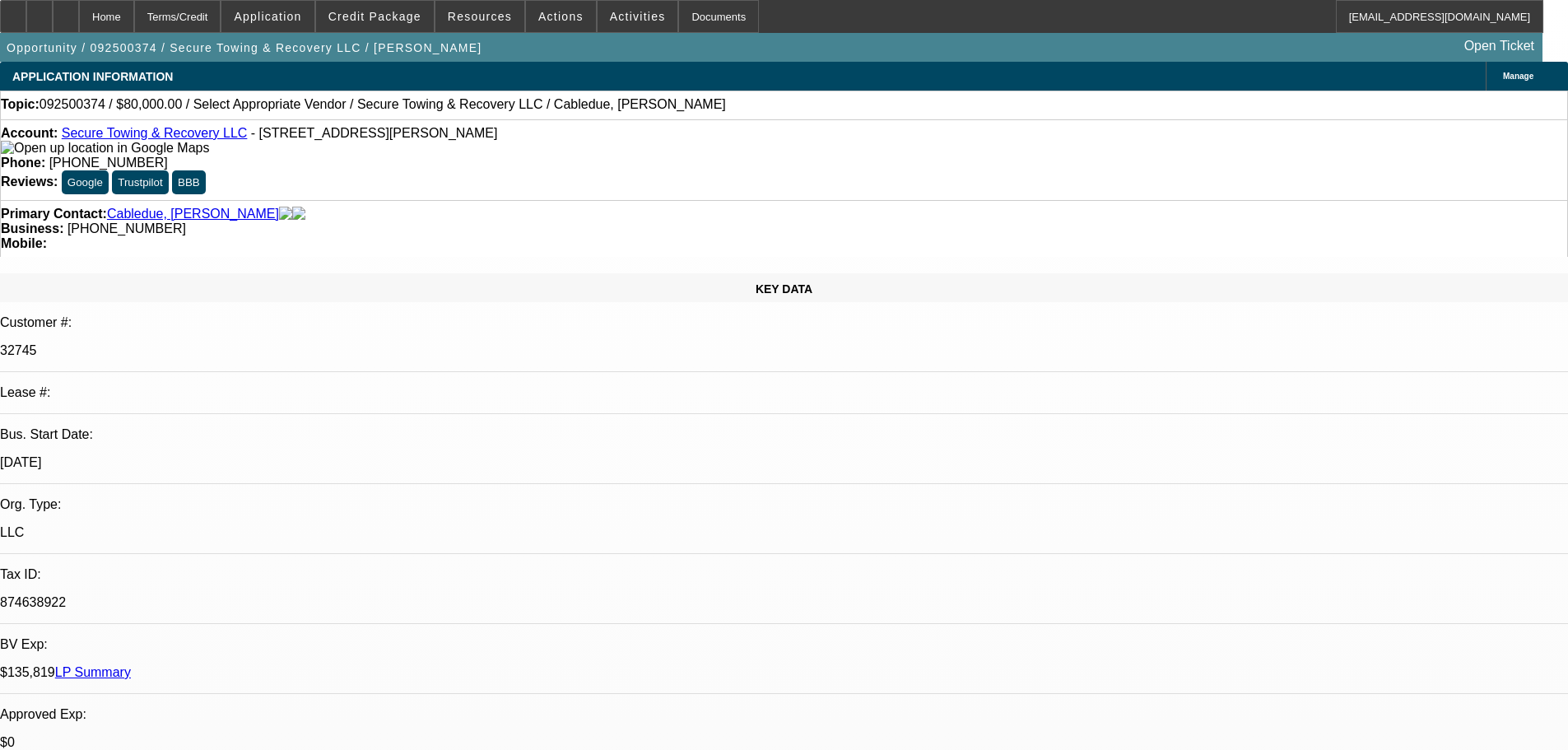
select select "4"
radio input "true"
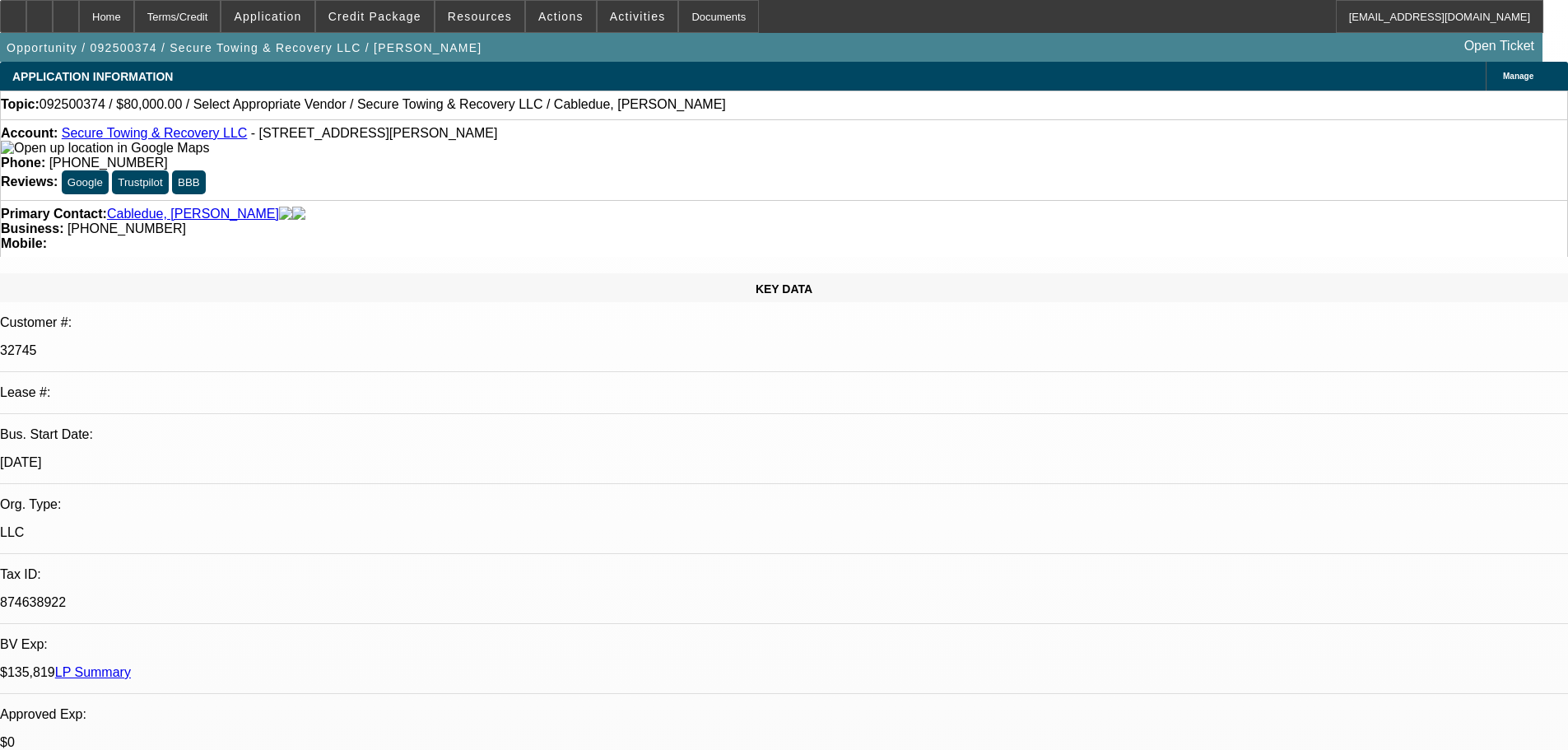
type textarea "10-1: Still hunting, will let me know"
radio input "true"
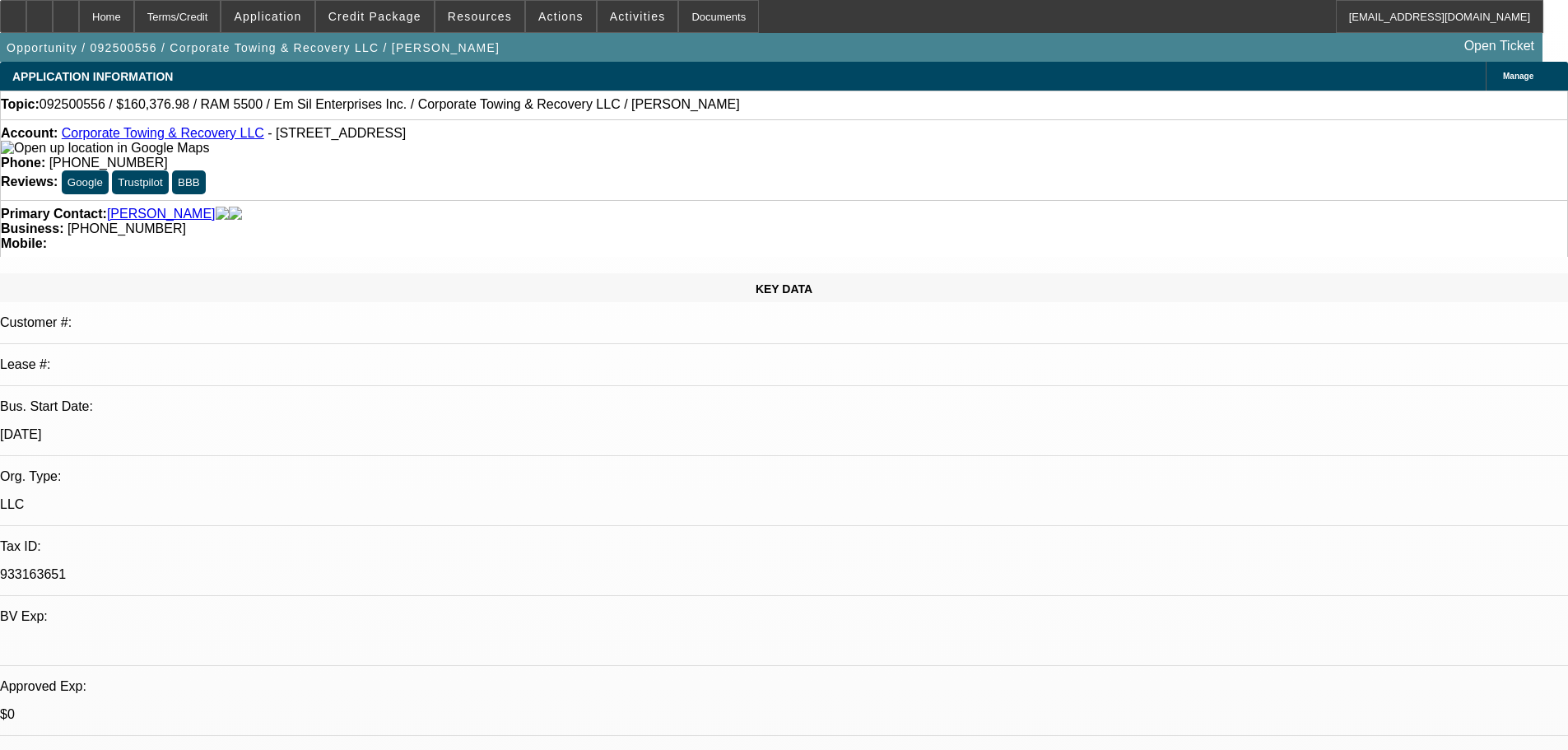
select select "0"
select select "2"
select select "0.1"
select select "4"
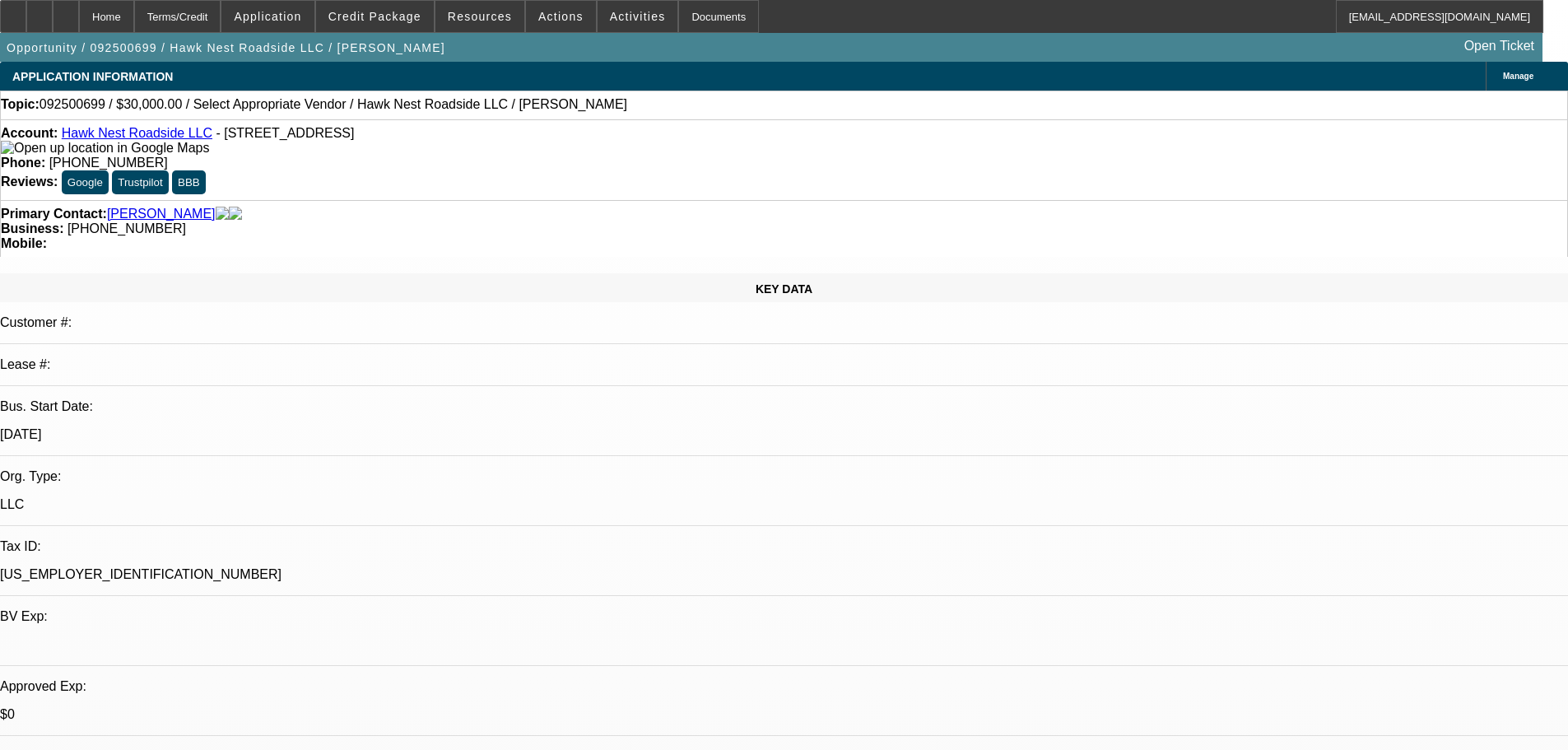
select select "0"
select select "2"
select select "0.1"
select select "4"
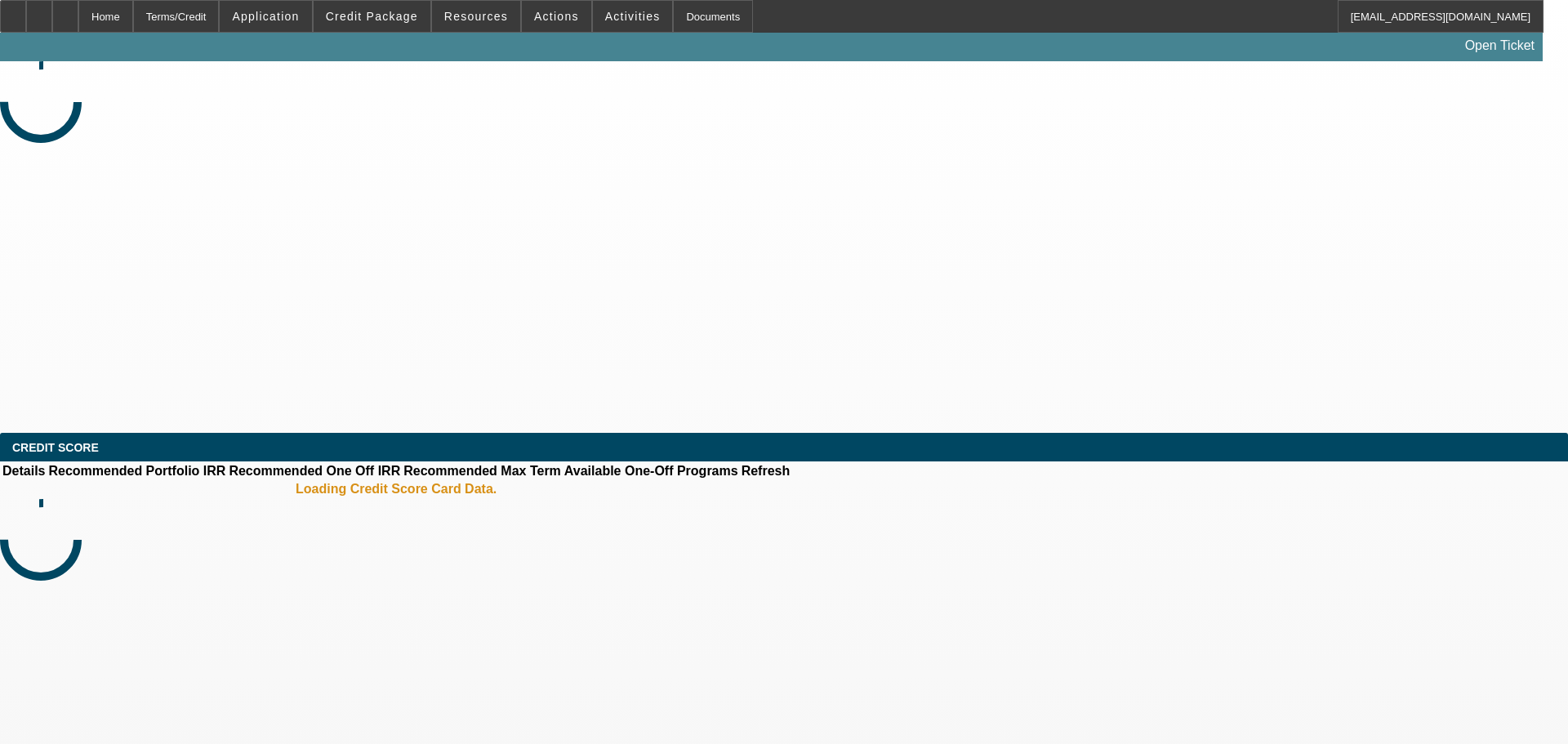
select select "0"
select select "2"
select select "0.1"
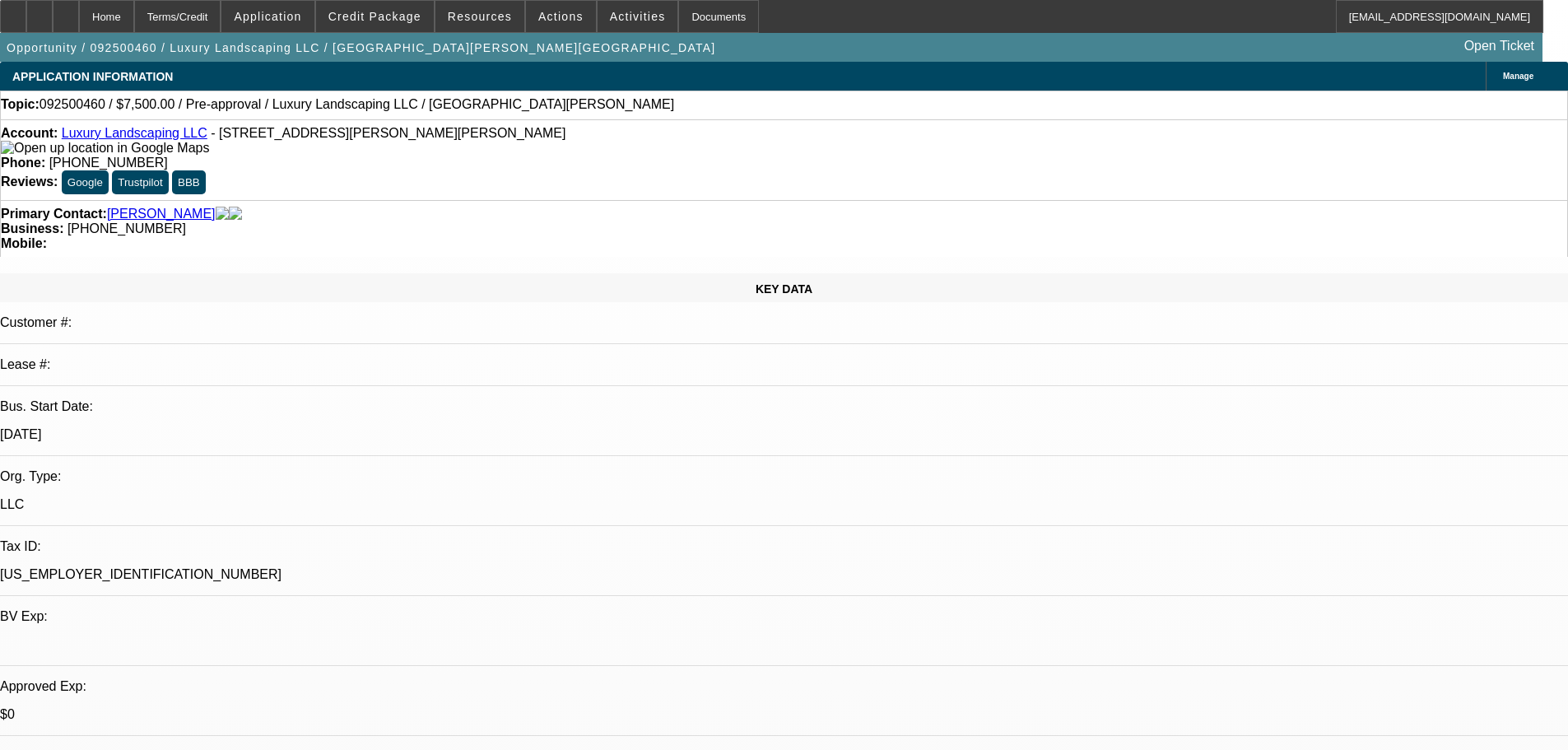
select select "1"
select select "2"
select select "4"
click at [26, 11] on div at bounding box center [13, 17] width 26 height 33
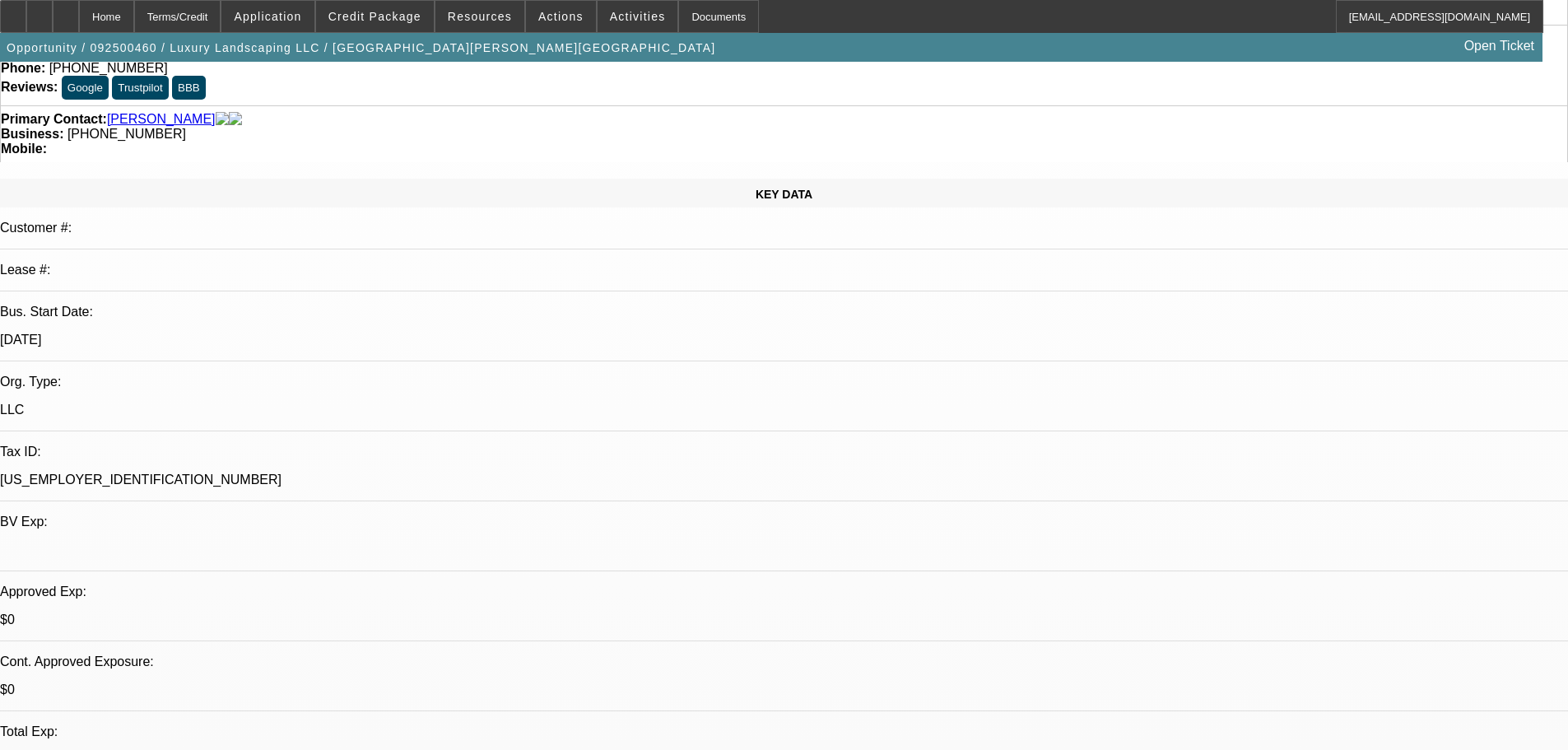
scroll to position [247, 0]
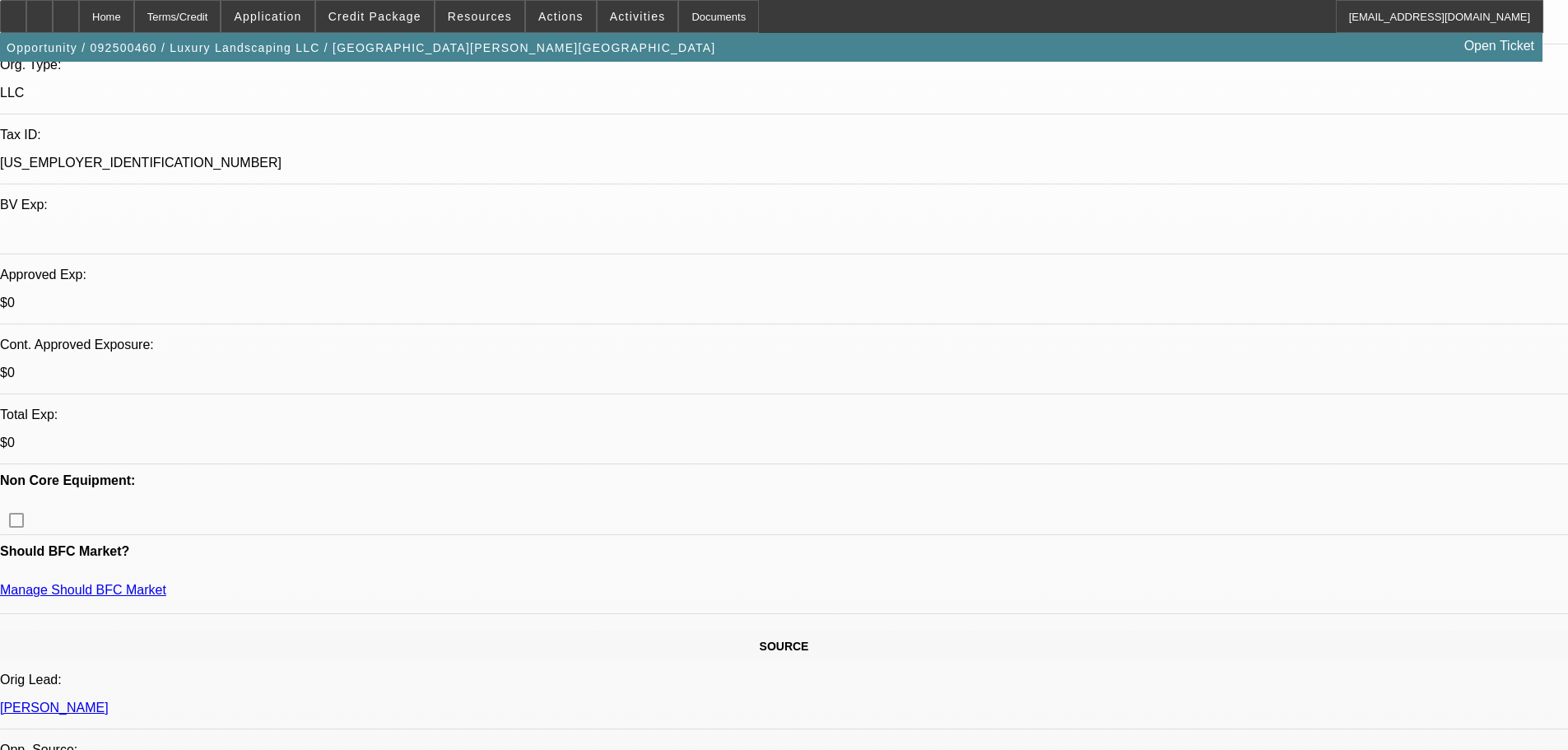
scroll to position [740, 0]
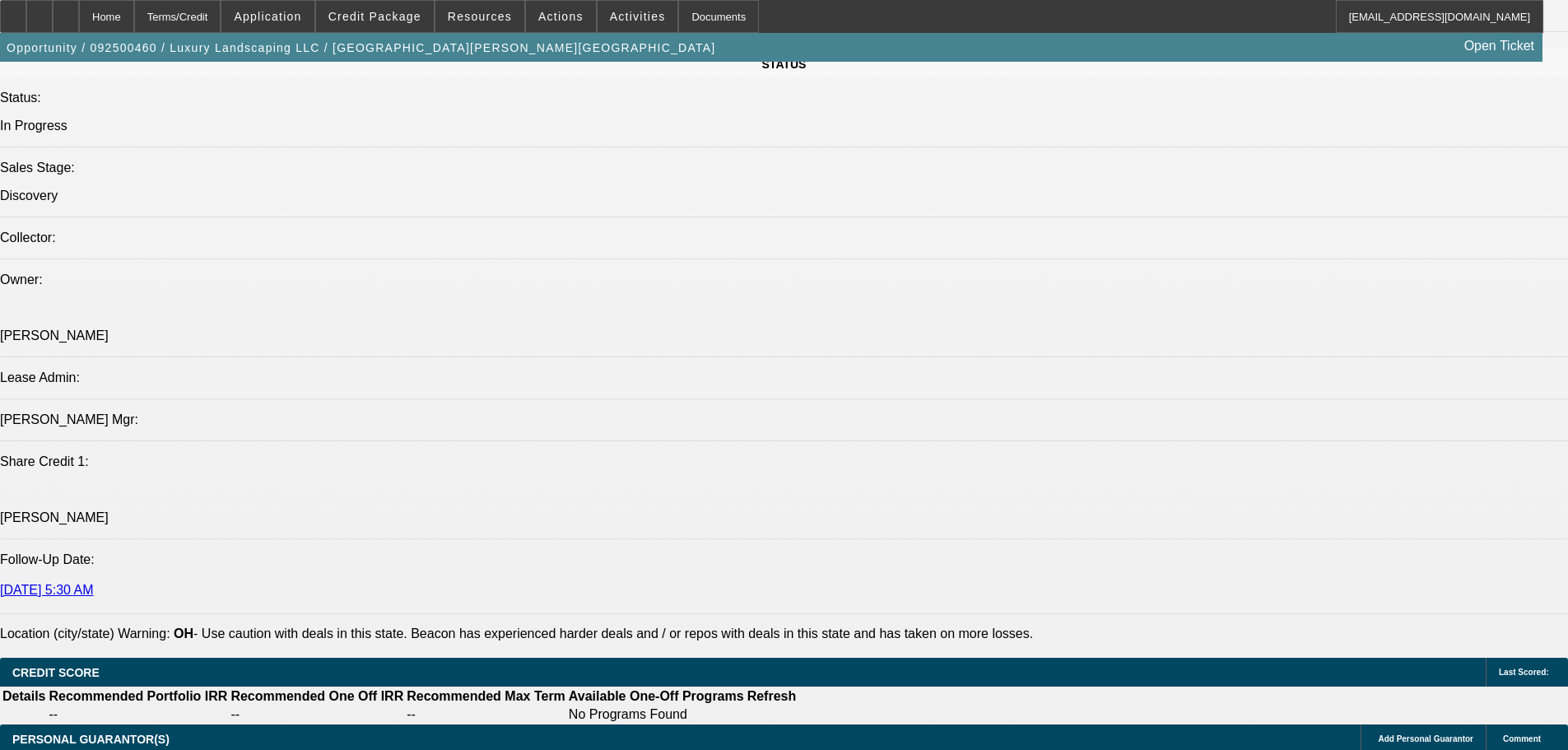
scroll to position [1975, 0]
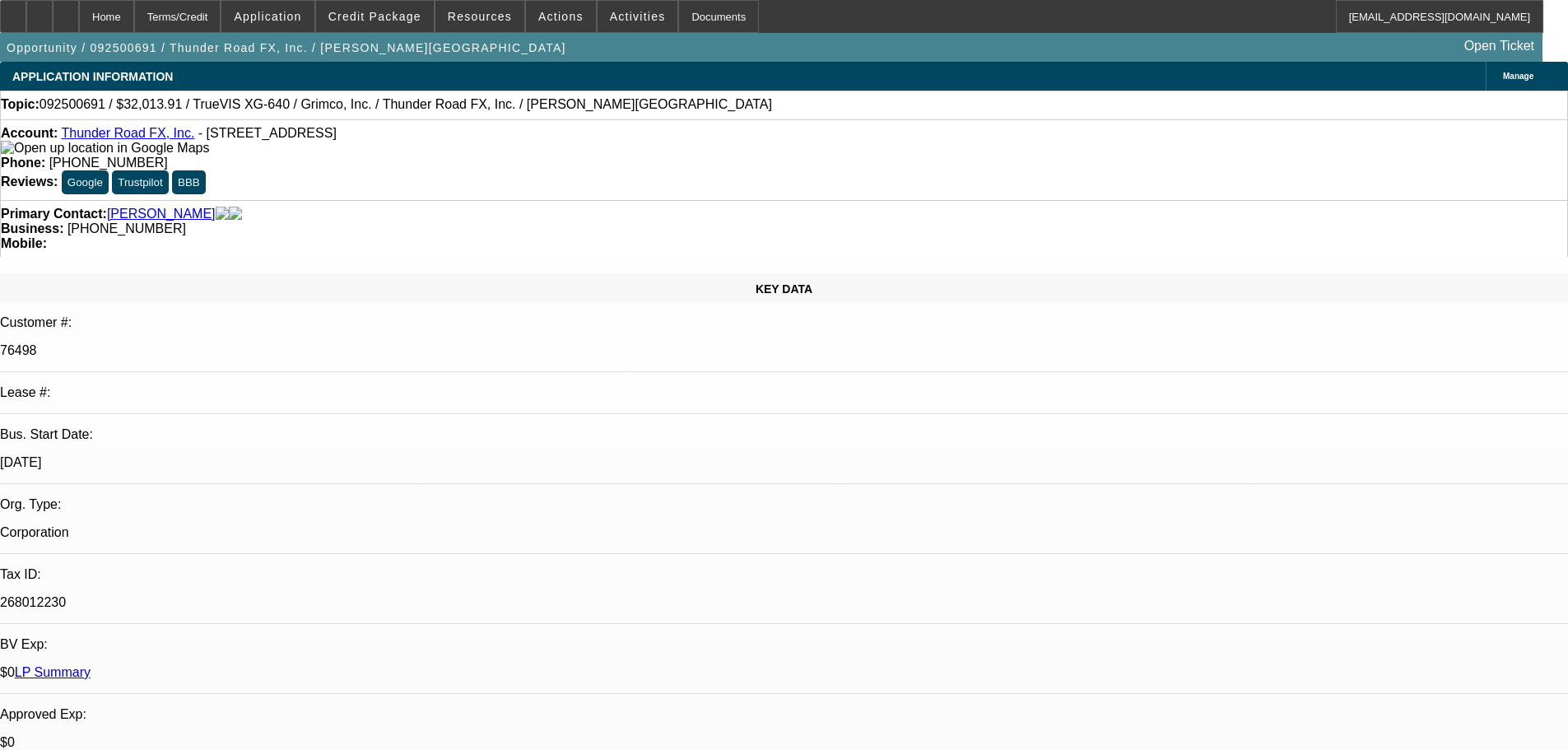
select select "0"
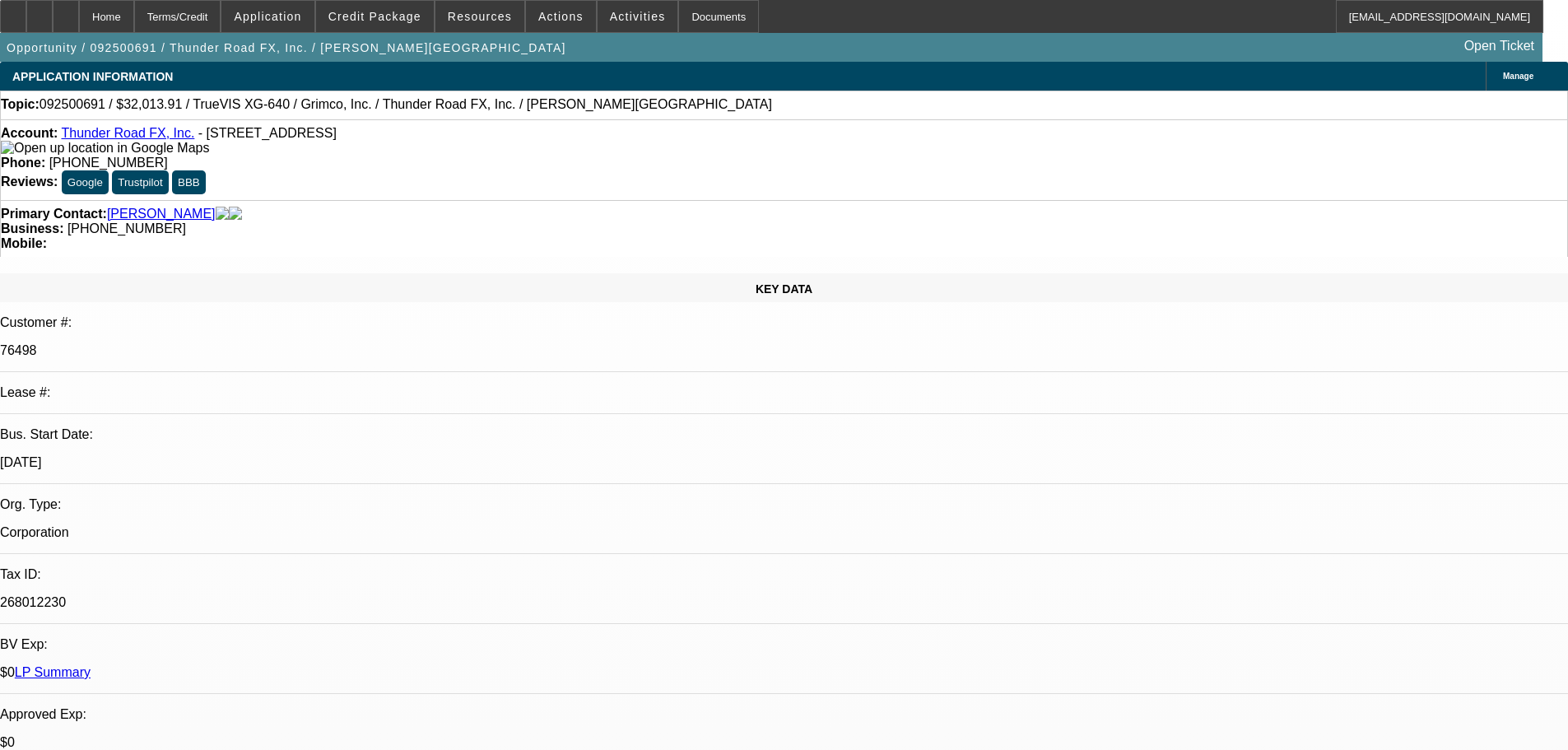
select select "0"
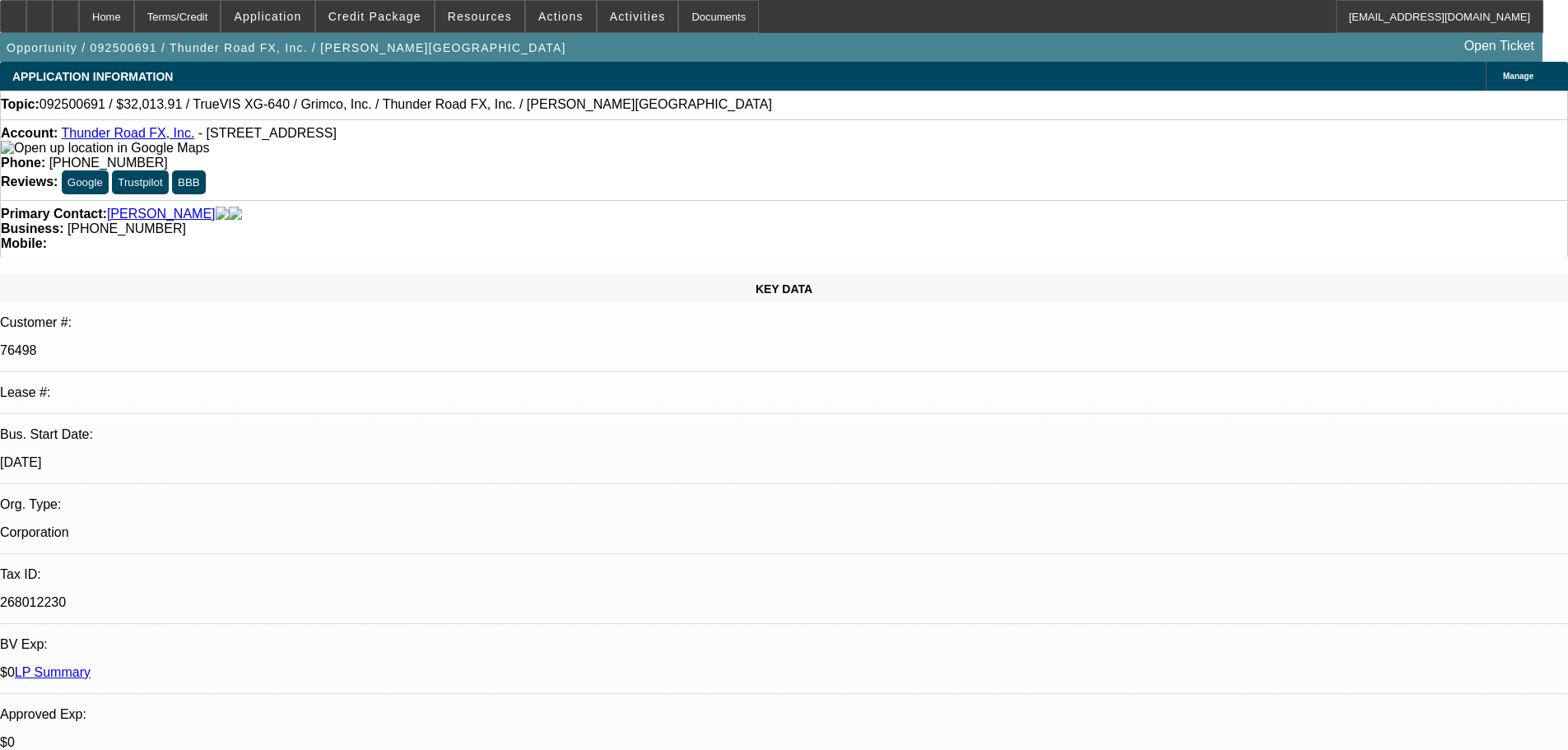
select select "0"
select select "1"
select select "2"
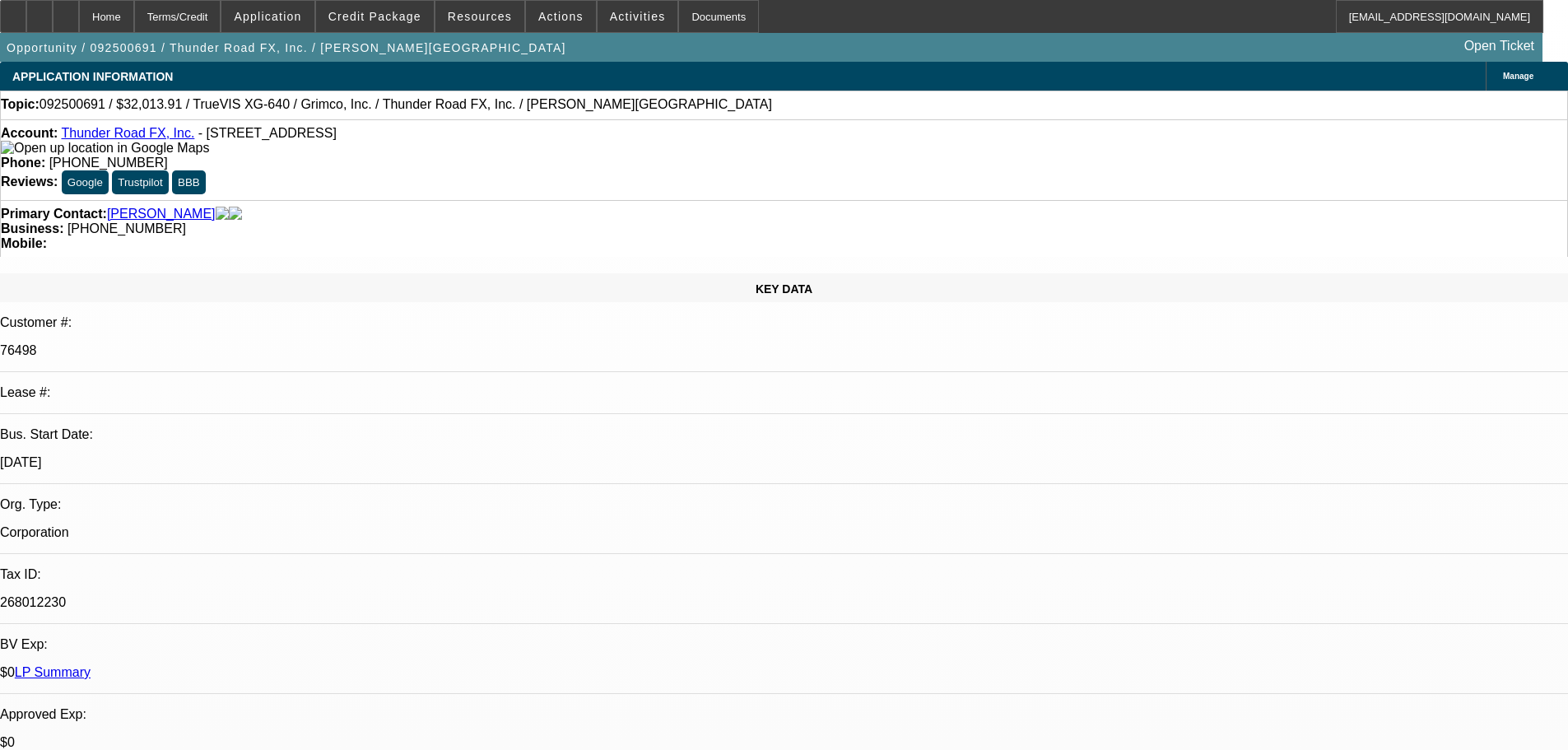
select select "1"
select select "2"
select select "1"
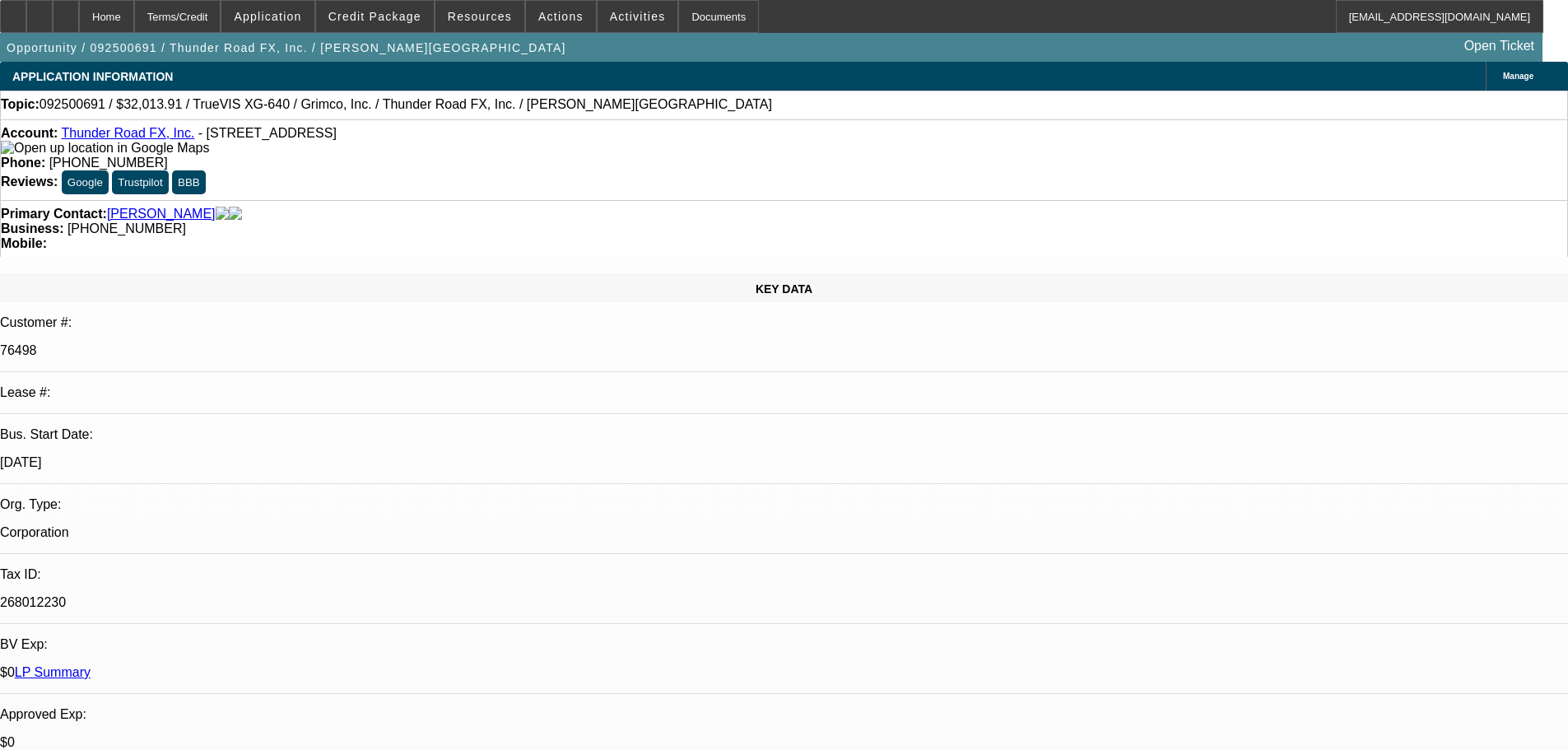
select select "2"
select select "1"
select select "2"
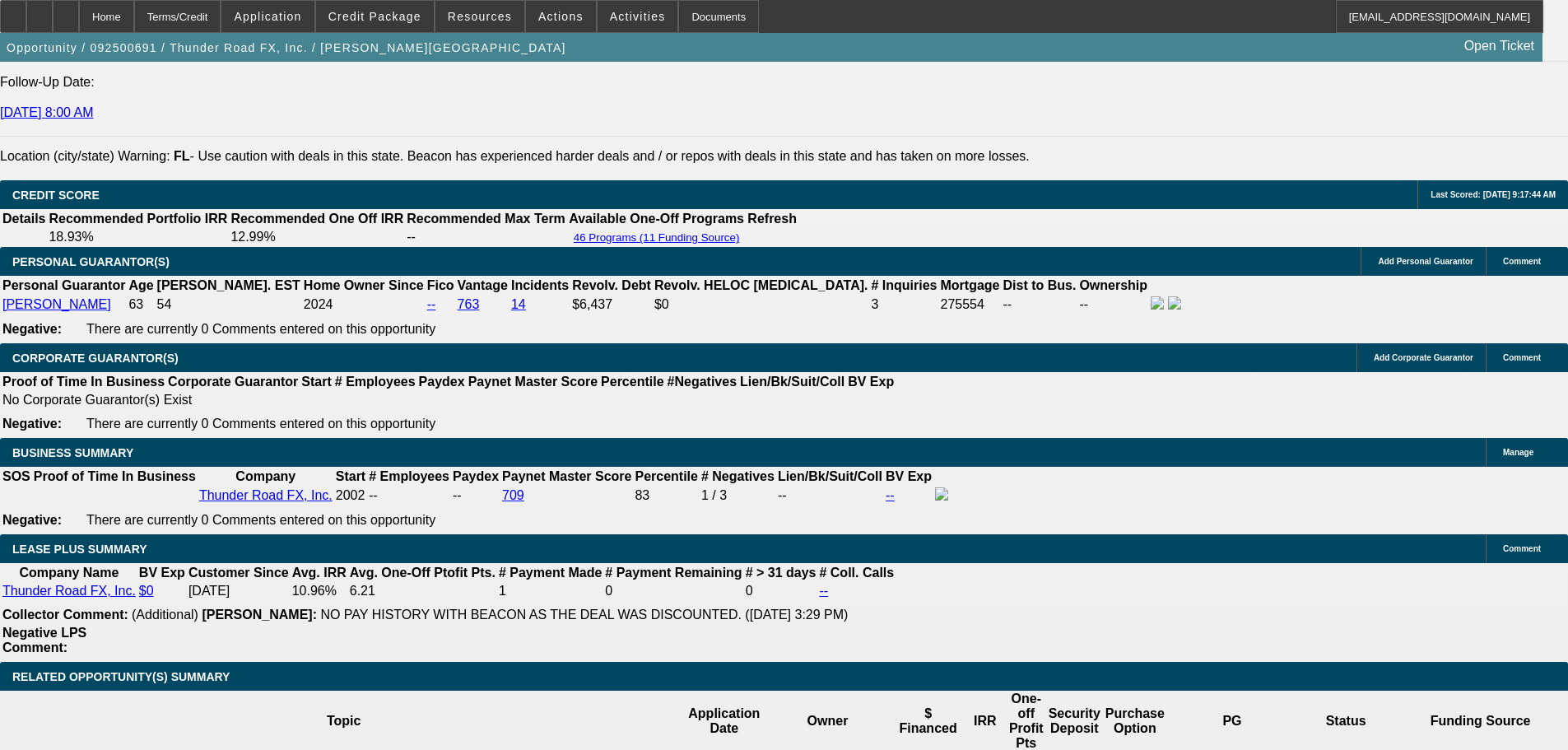
scroll to position [2551, 0]
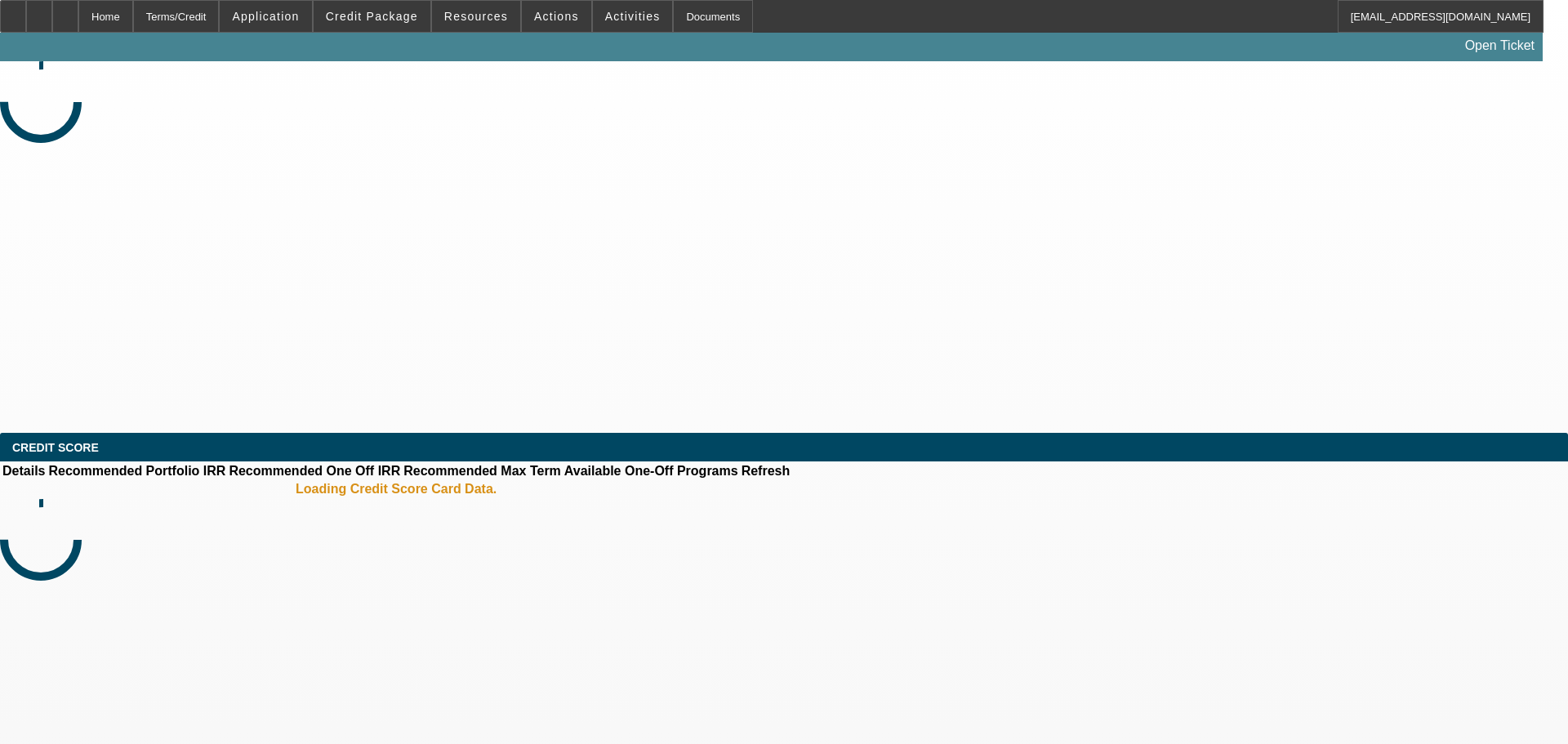
select select "0"
select select "2"
select select "0.1"
select select "4"
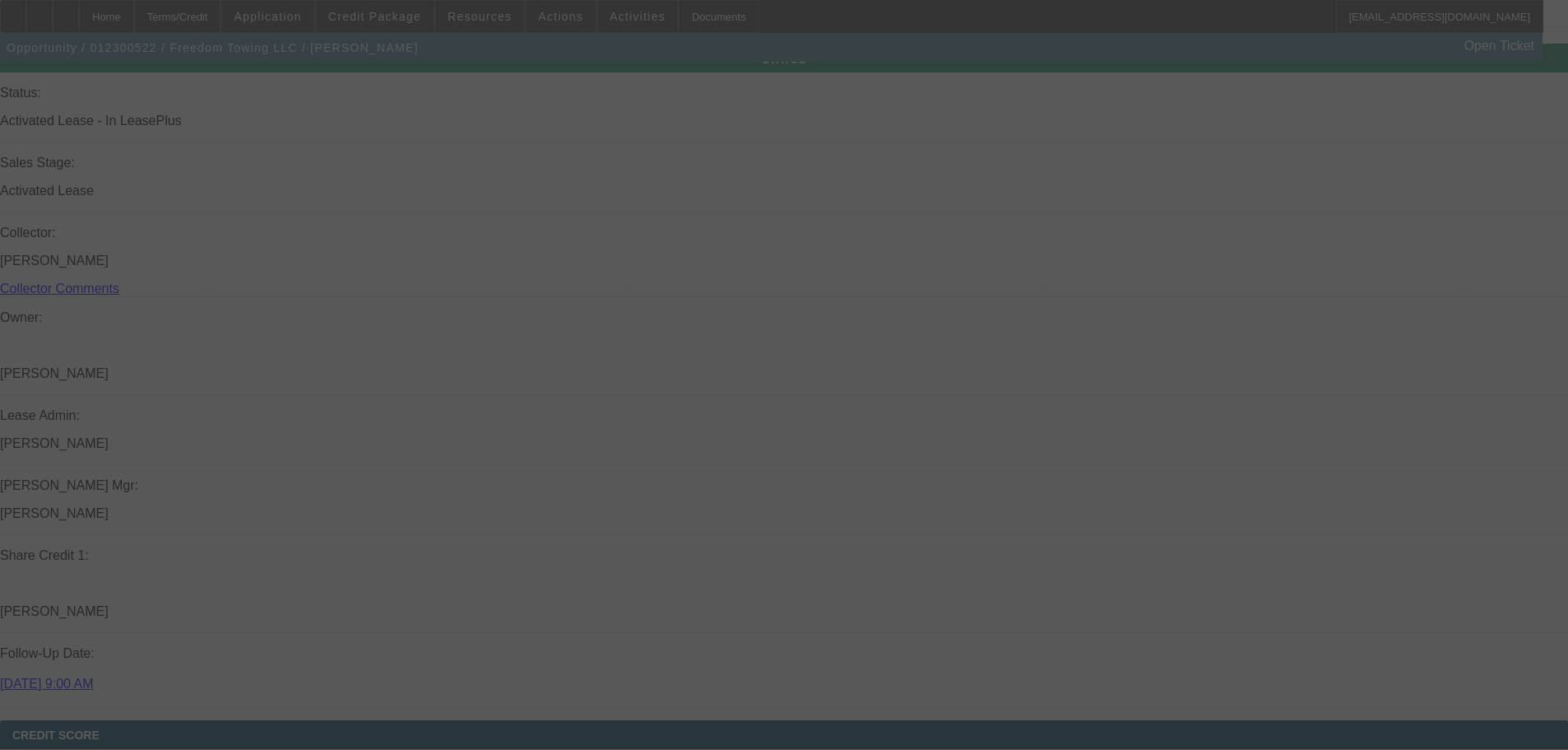
scroll to position [1783, 0]
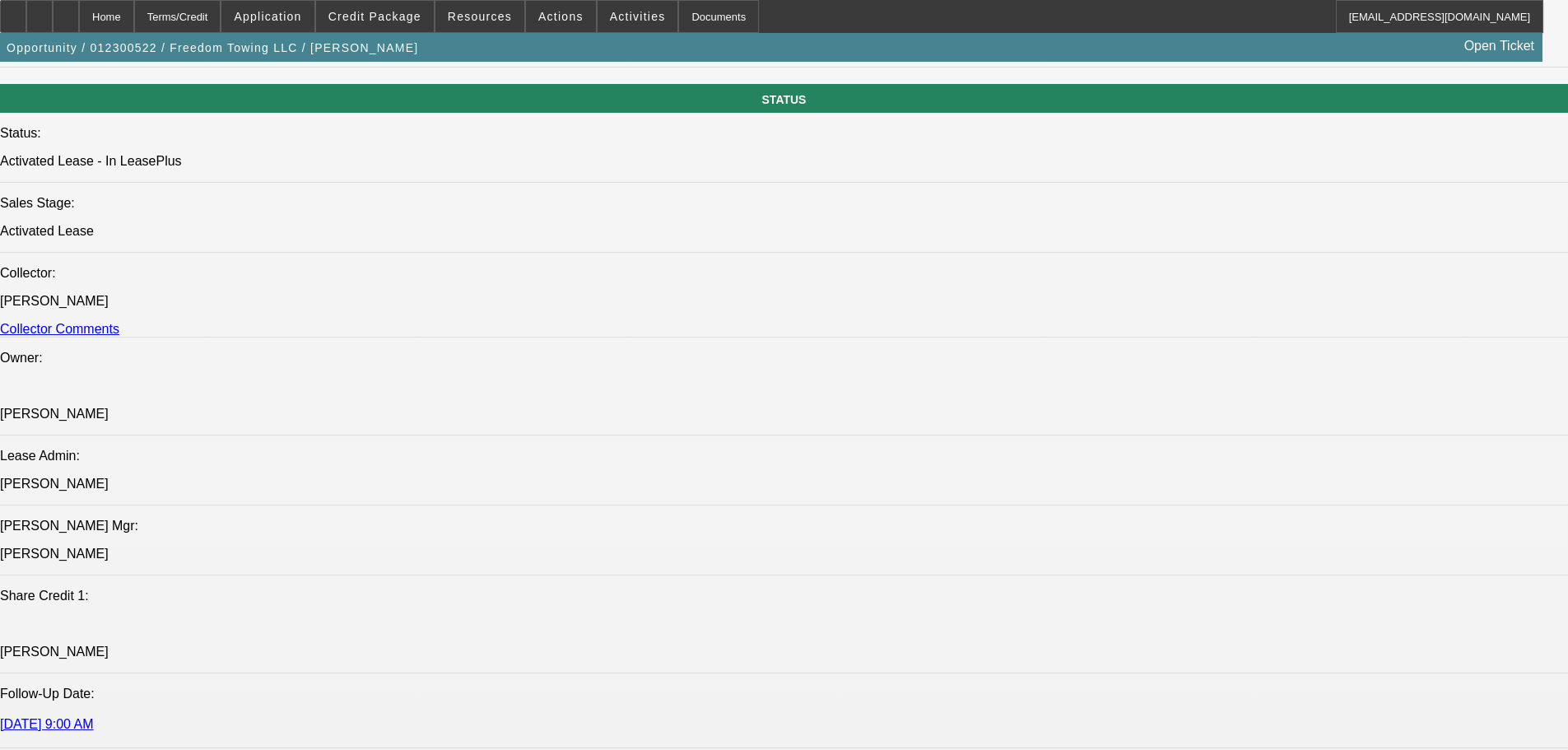
select select "0"
select select "2"
select select "0.1"
select select "4"
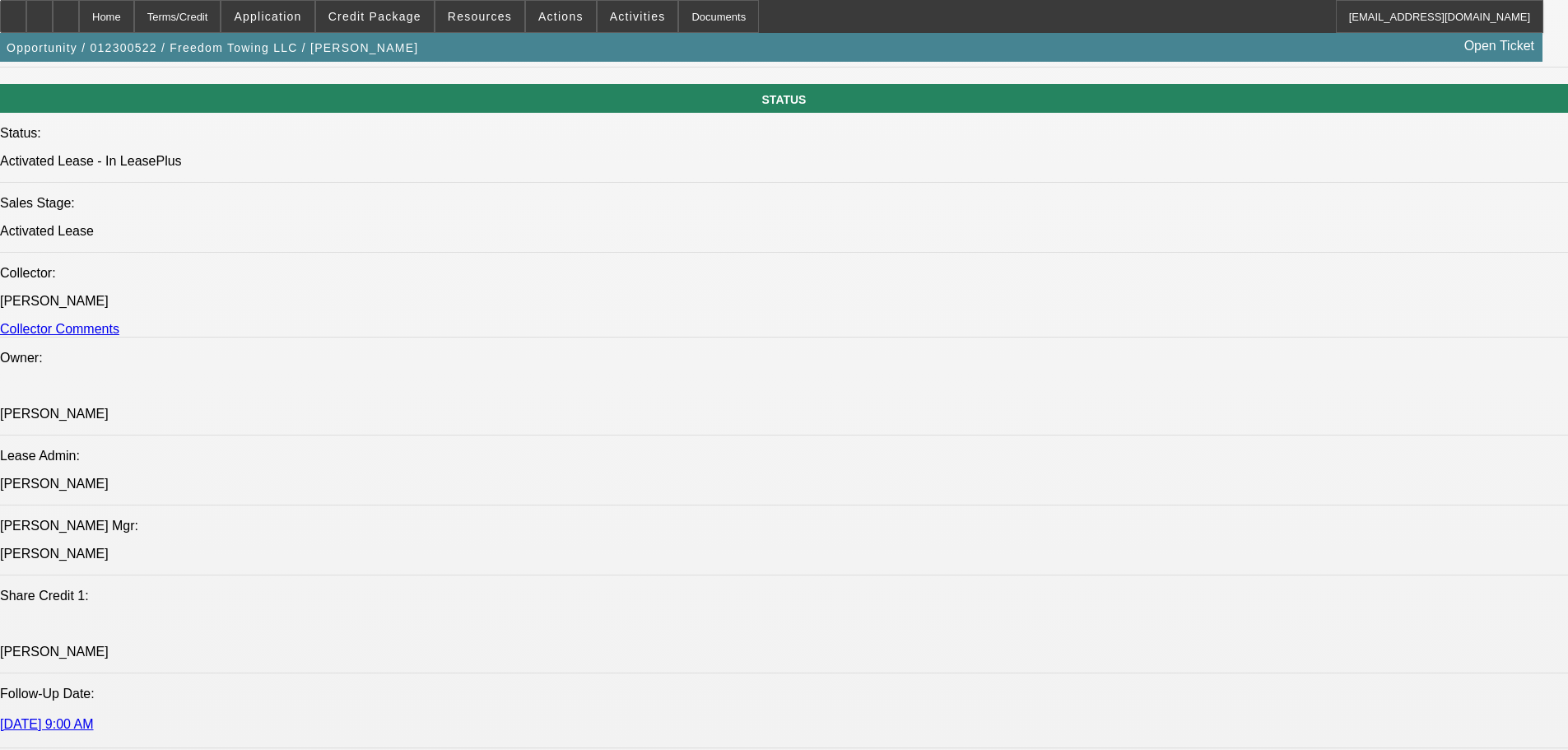
select select "0"
select select "2"
select select "0.1"
select select "4"
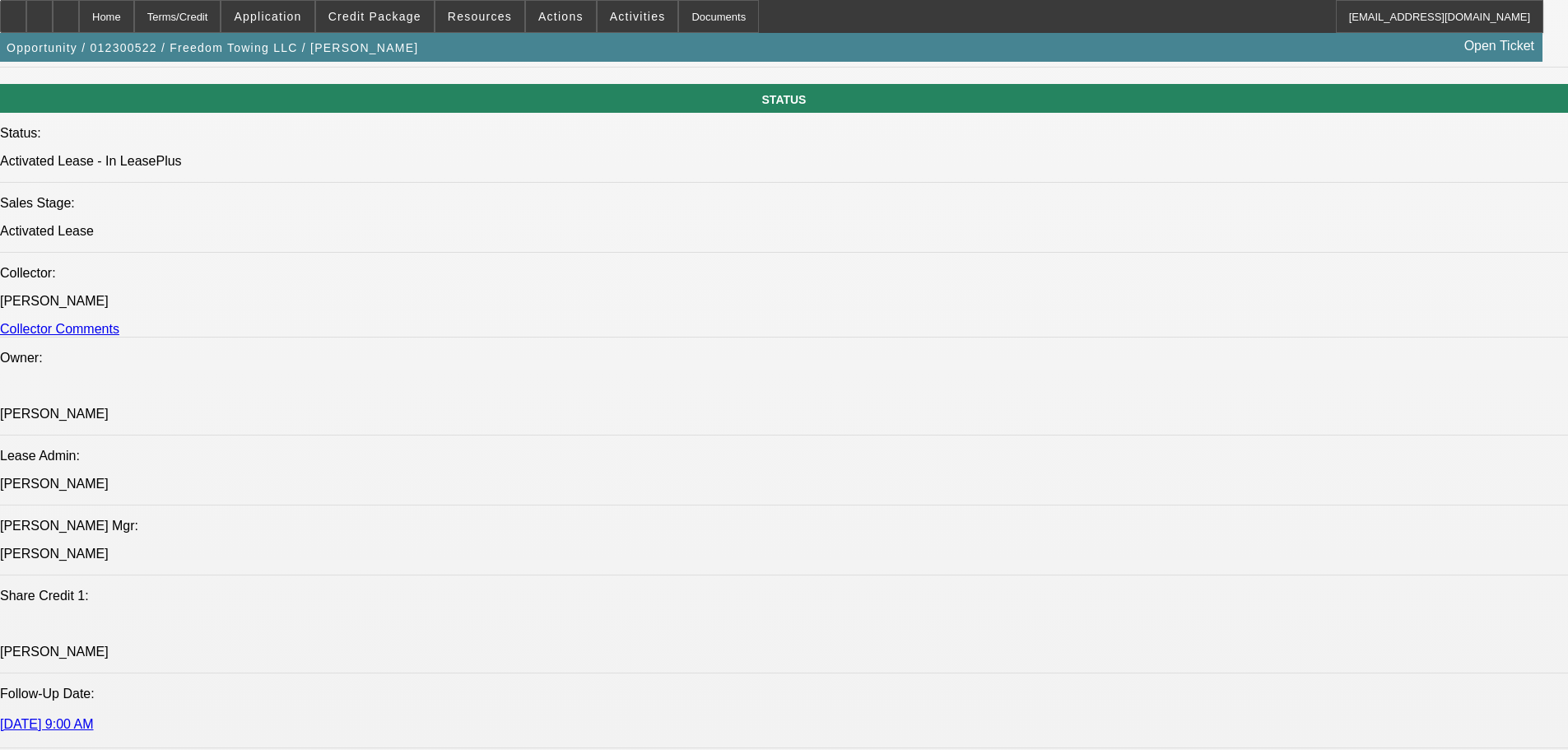
select select "0"
select select "2"
select select "0.1"
select select "4"
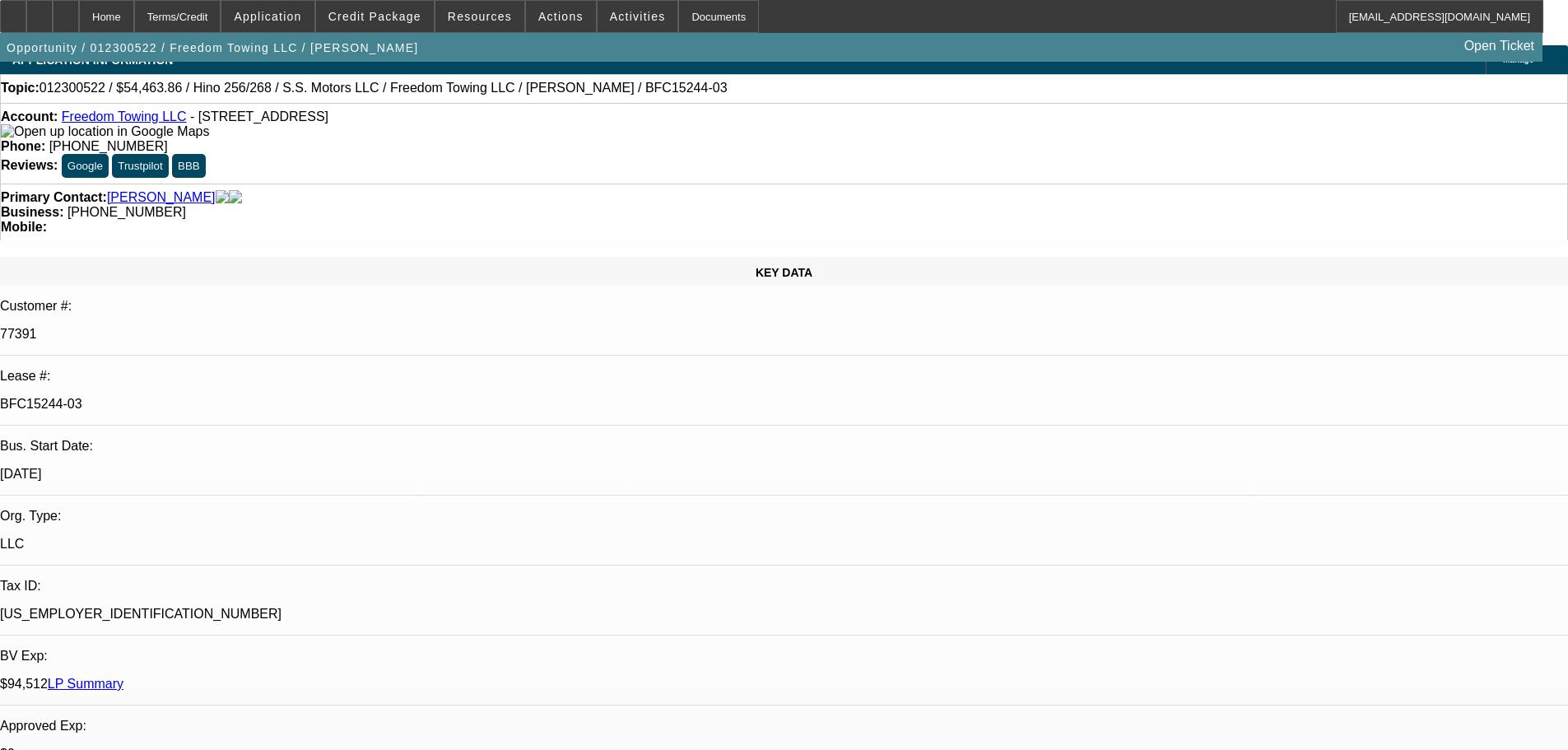
scroll to position [0, 0]
